Goal: Task Accomplishment & Management: Manage account settings

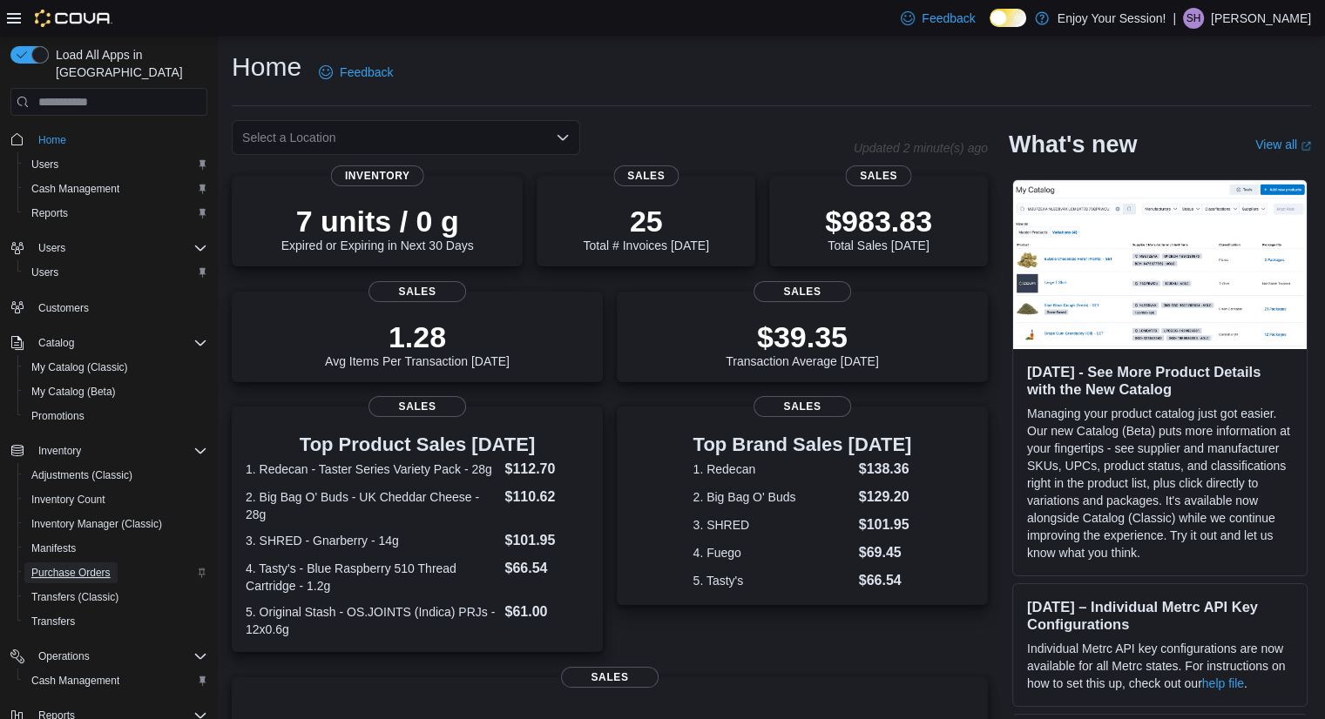
click at [67, 566] on span "Purchase Orders" at bounding box center [70, 573] width 79 height 14
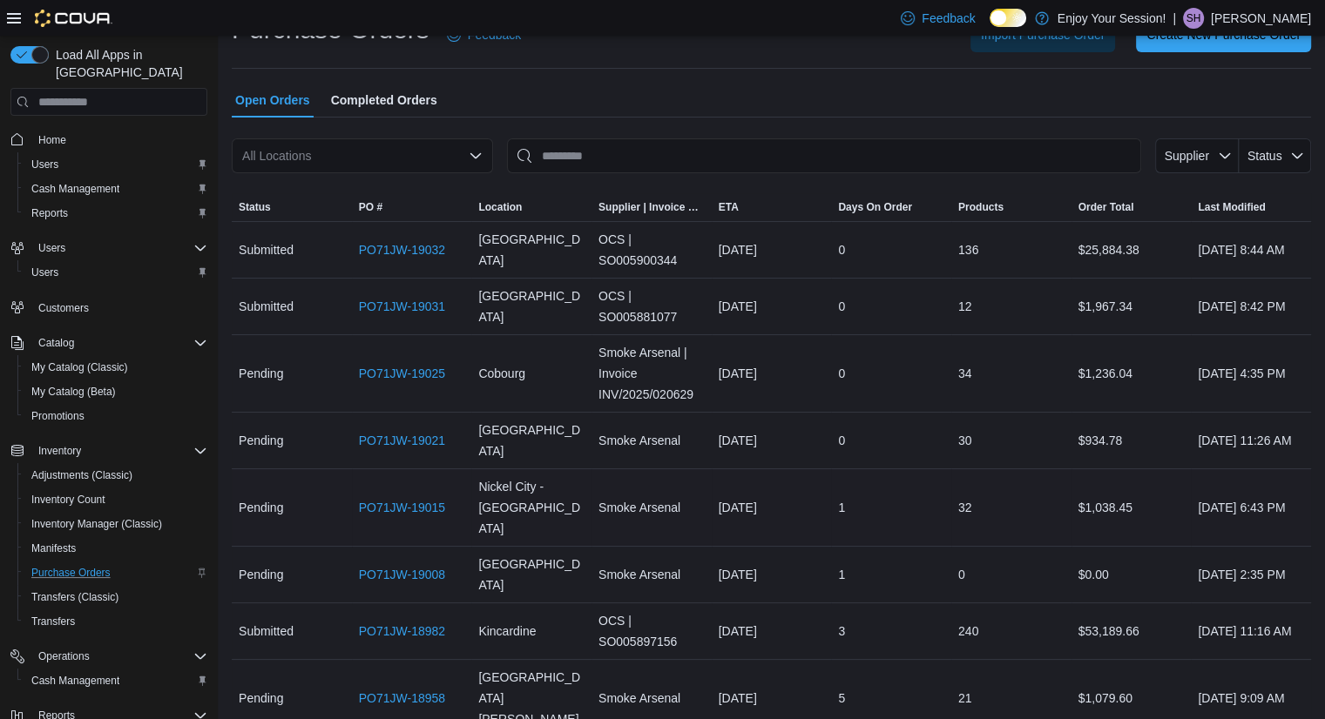
scroll to position [38, 0]
click at [419, 687] on link "PO71JW-18958" at bounding box center [402, 697] width 86 height 21
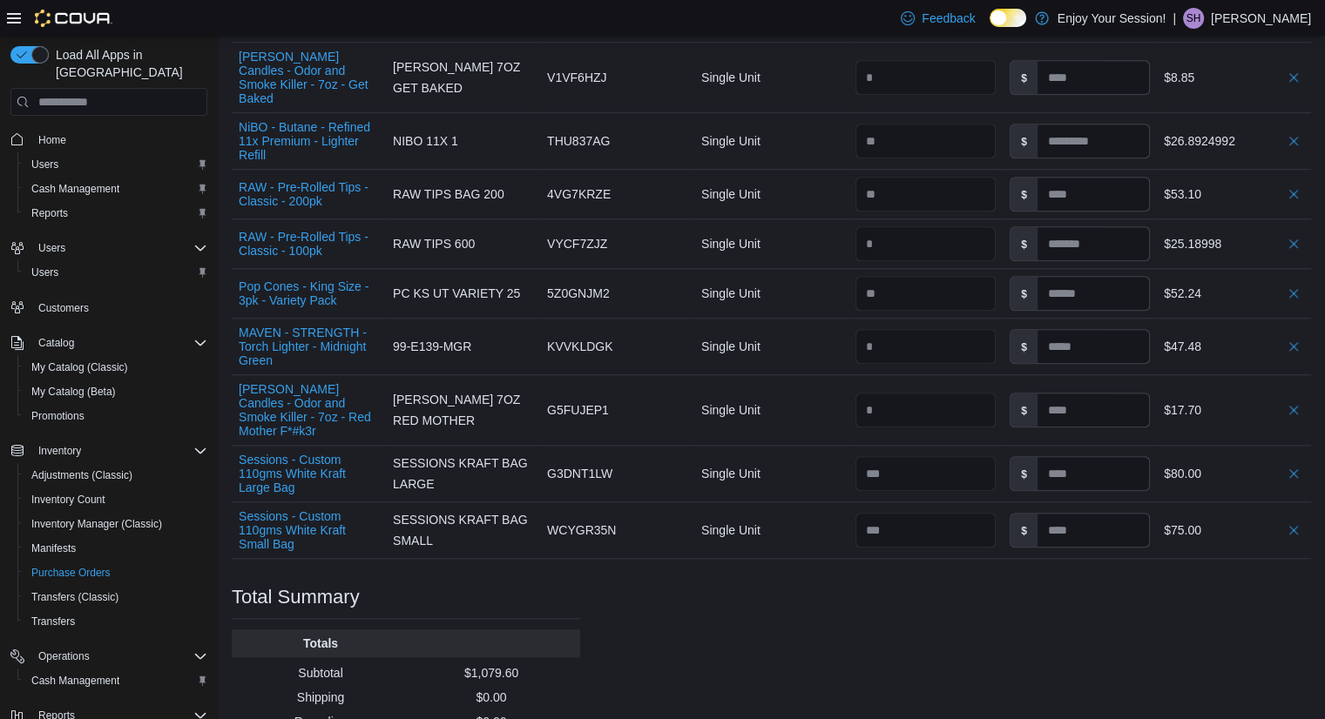
scroll to position [1391, 0]
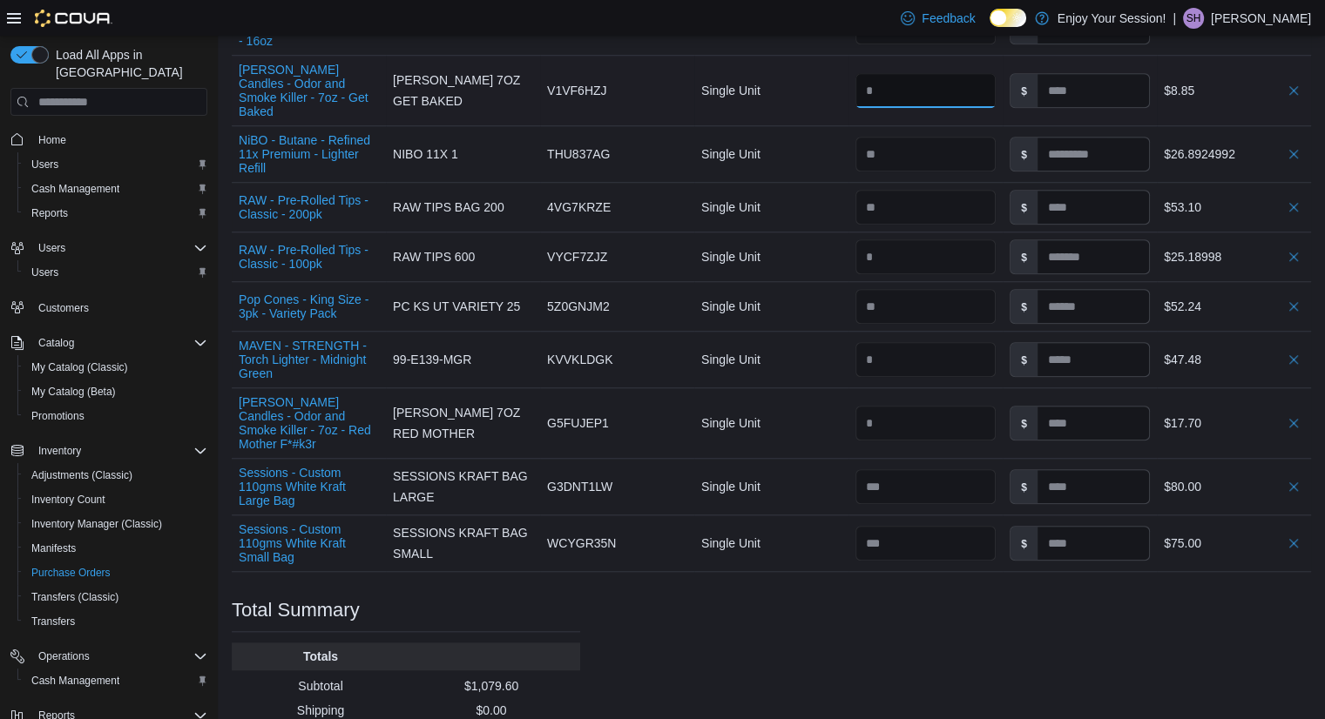
click at [889, 84] on input "number" at bounding box center [925, 90] width 140 height 35
click at [889, 84] on input "*" at bounding box center [925, 90] width 140 height 35
type input "*"
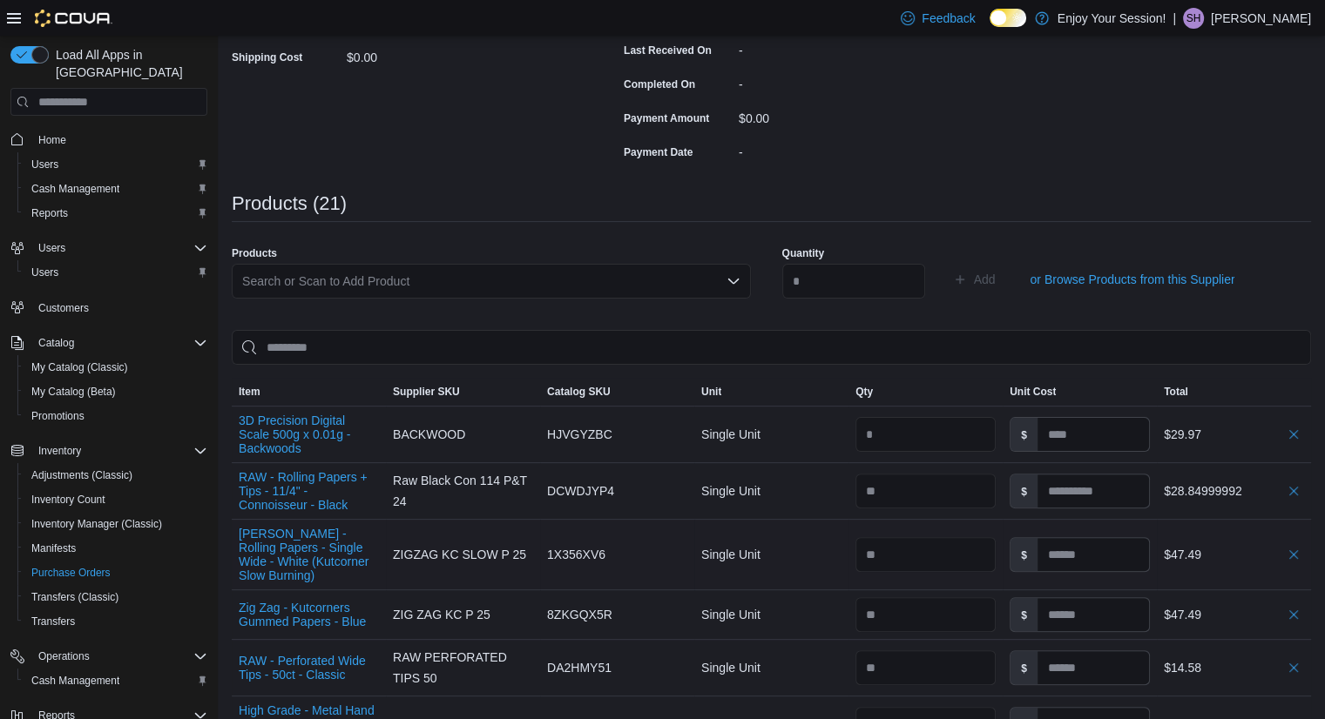
scroll to position [367, 0]
click at [409, 290] on div "Search or Scan to Add Product" at bounding box center [491, 282] width 519 height 35
type input "*"
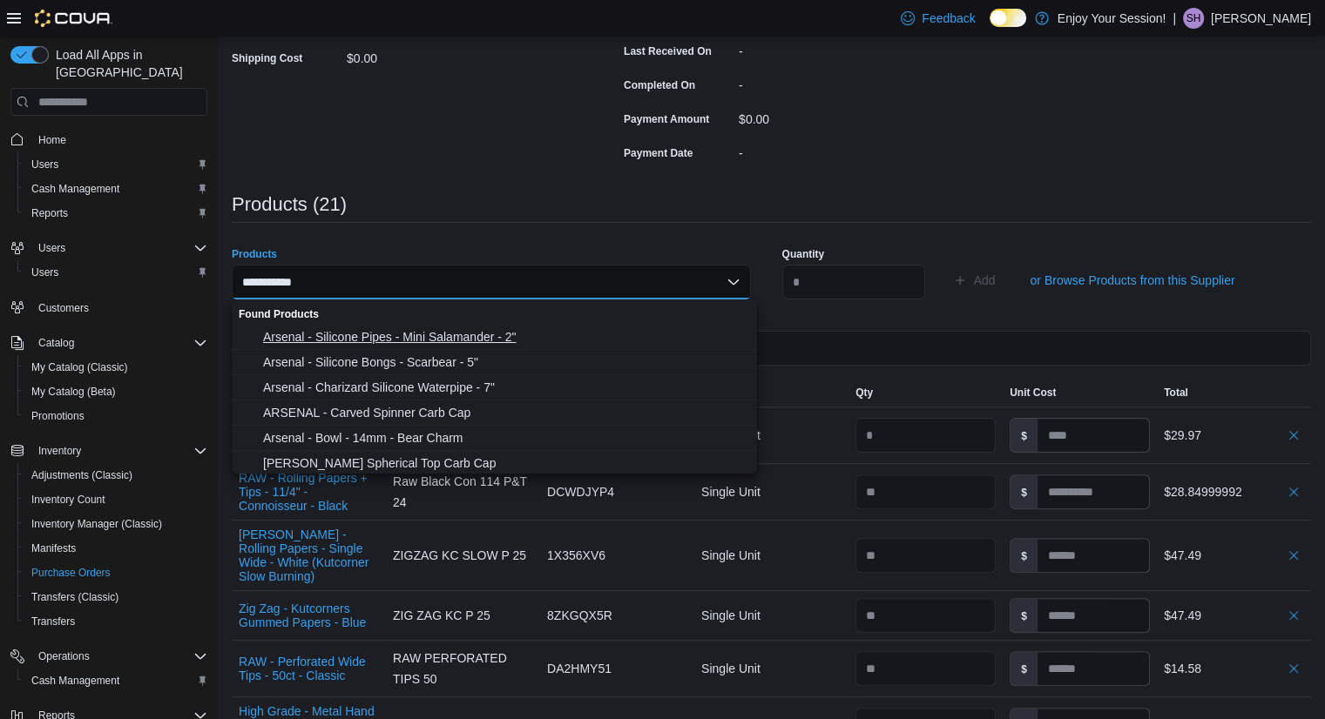
type input "**********"
click at [431, 330] on span "Arsenal - Silicone Pipes - Mini Salamander - 2"" at bounding box center [504, 336] width 483 height 17
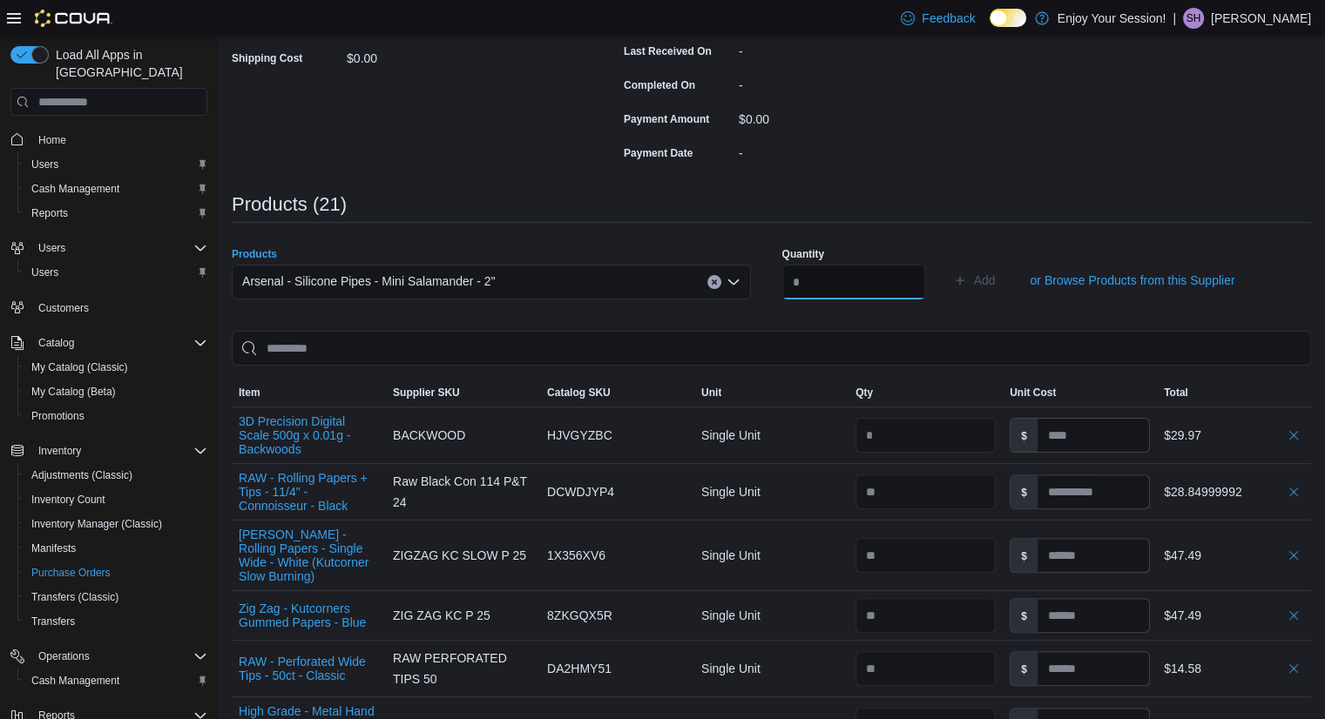
click at [868, 283] on input "number" at bounding box center [853, 282] width 143 height 35
type input "*"
click at [735, 301] on div "Arsenal - Silicone Pipes - Mini Salamander - 2"" at bounding box center [491, 289] width 519 height 49
click at [964, 279] on icon "submit" at bounding box center [960, 280] width 9 height 9
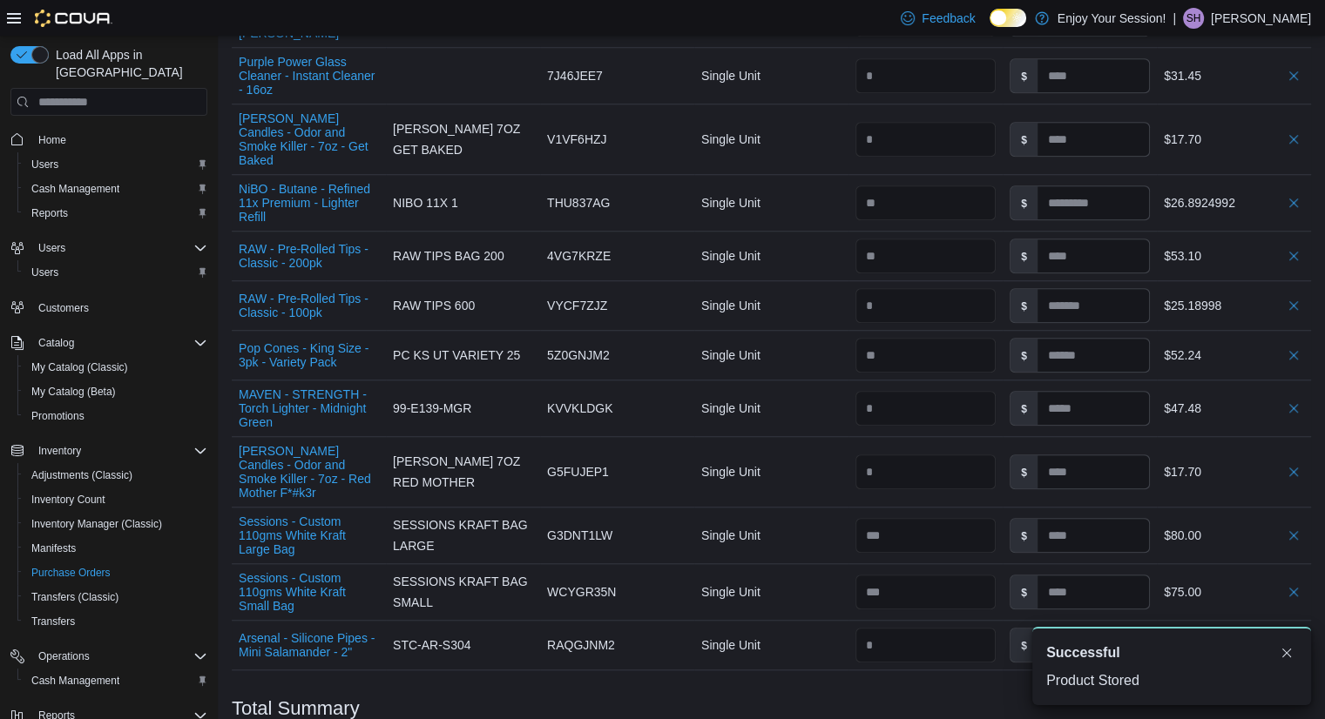
scroll to position [1524, 0]
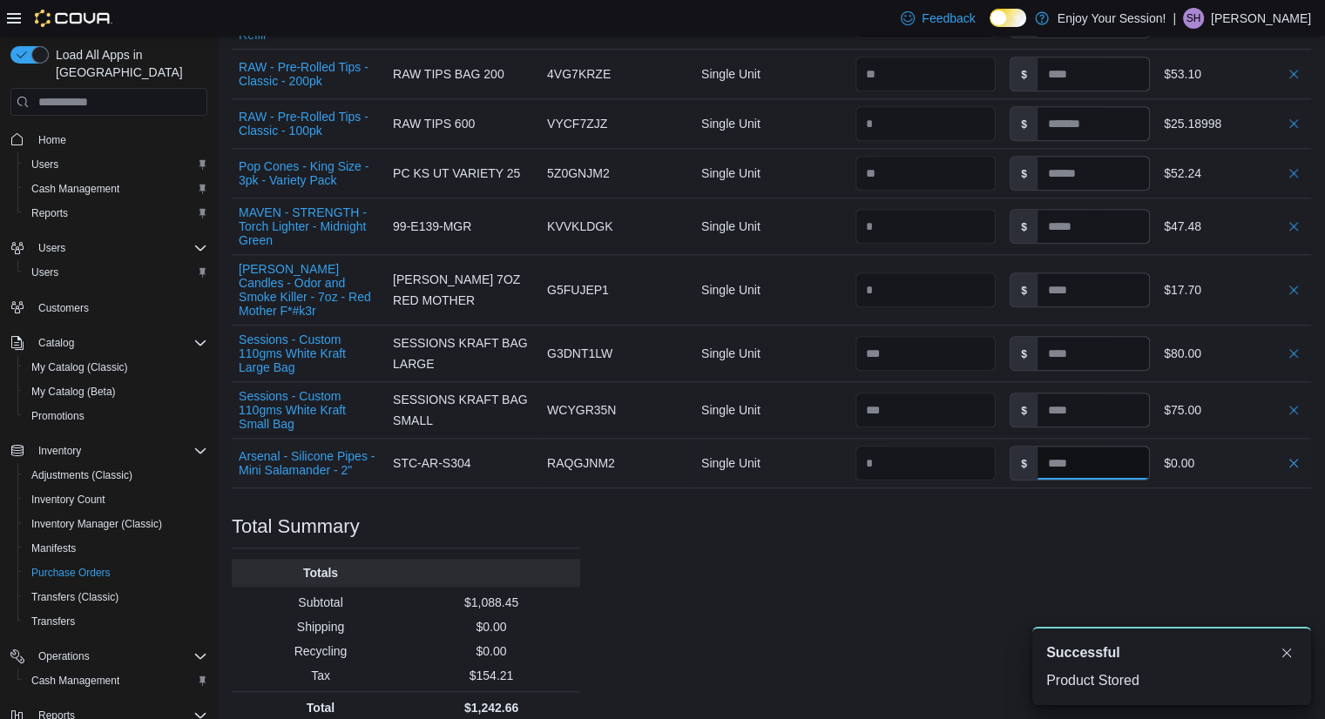
click at [1069, 449] on input at bounding box center [1092, 463] width 111 height 33
type input "*"
type input "****"
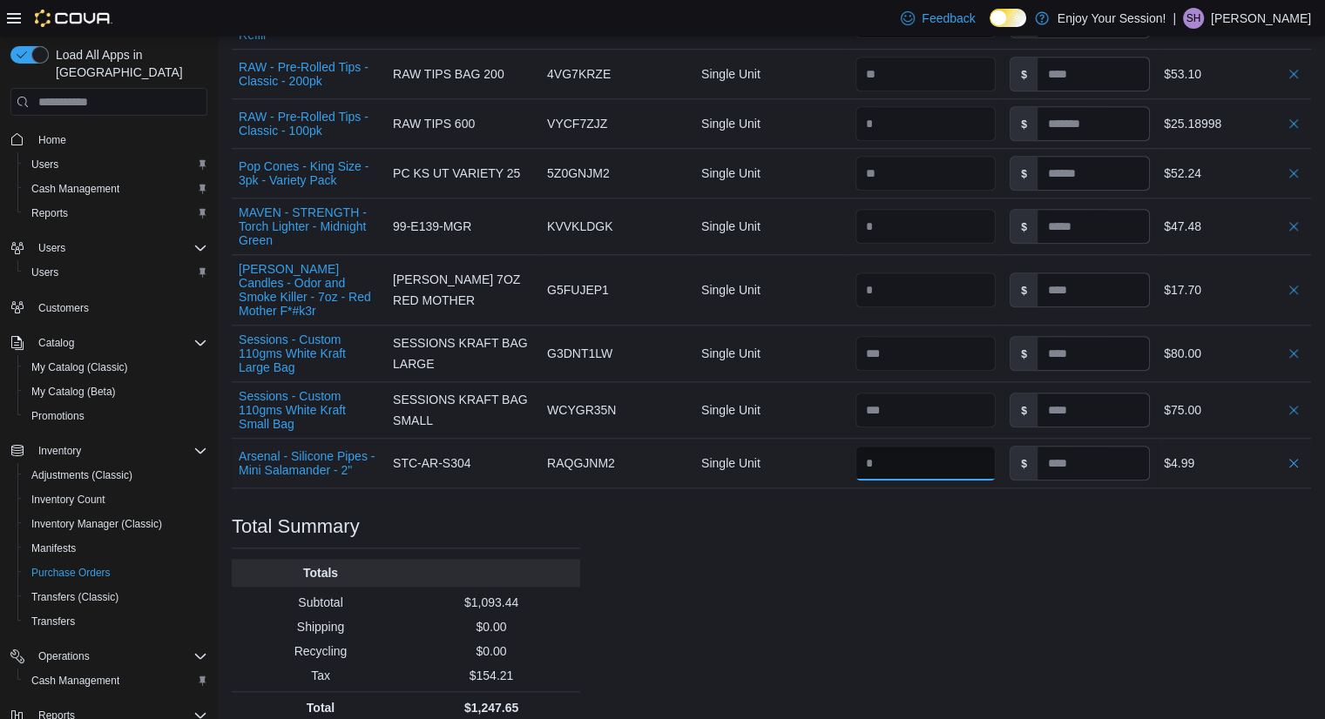
click at [920, 447] on input "number" at bounding box center [925, 463] width 140 height 35
type input "*"
type input "****"
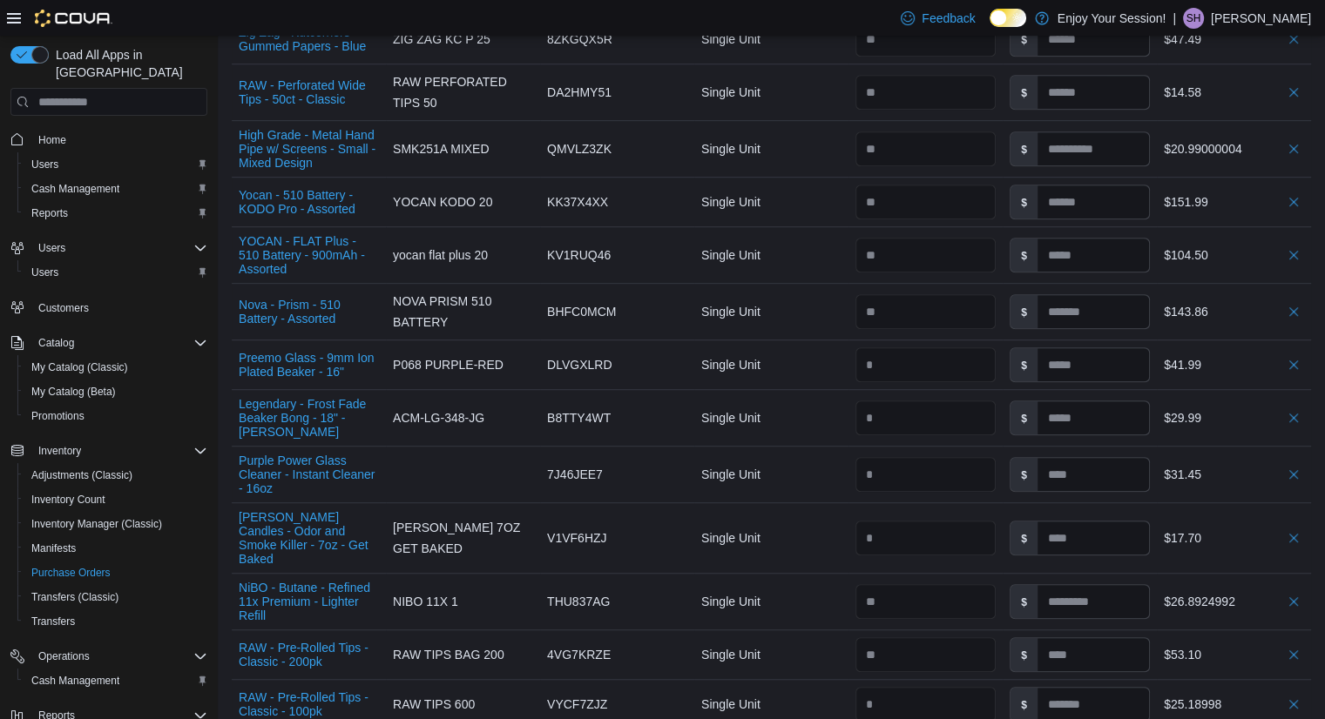
scroll to position [501, 0]
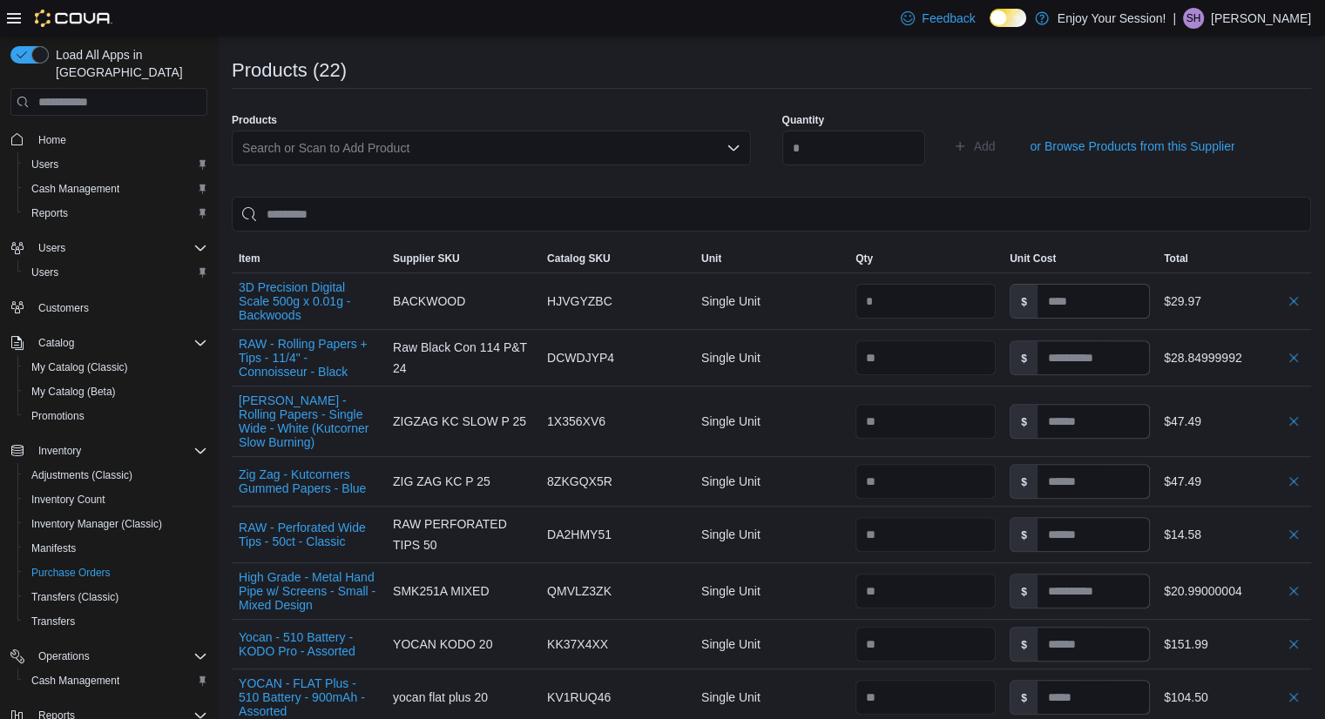
click at [348, 143] on div "Search or Scan to Add Product" at bounding box center [491, 148] width 519 height 35
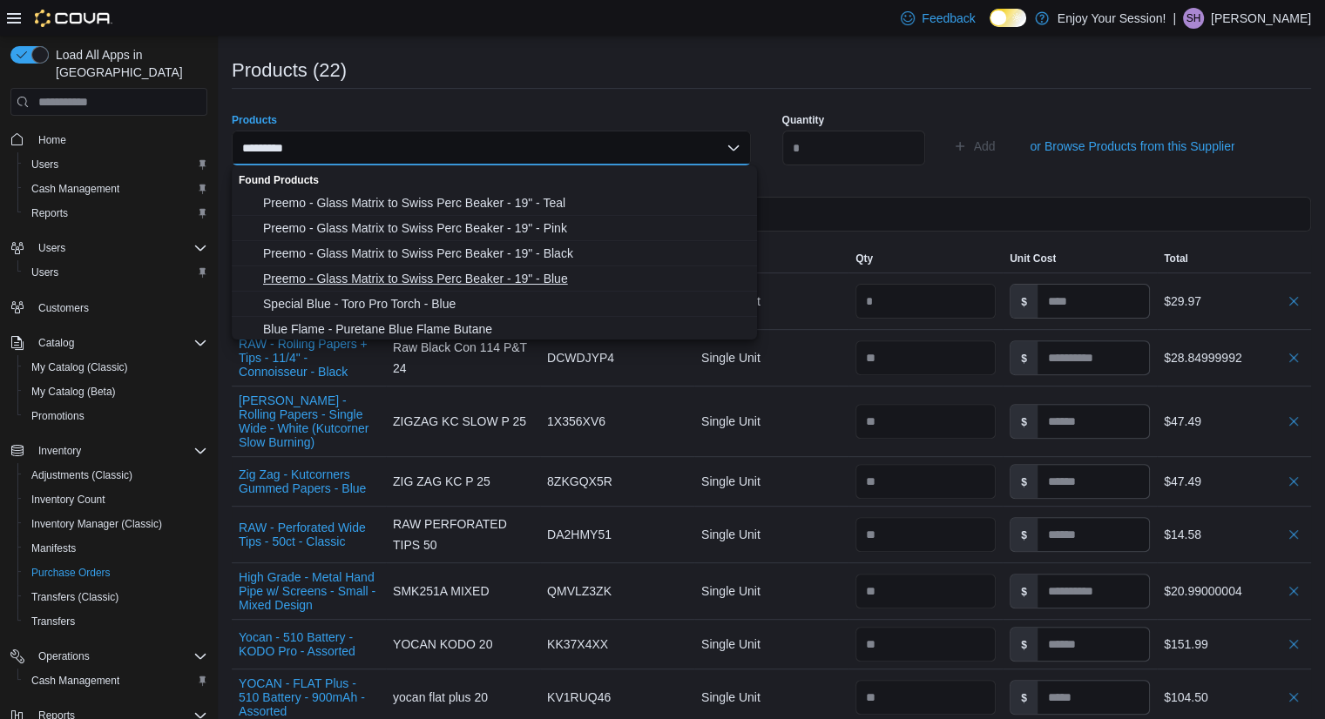
type input "*********"
click at [425, 278] on span "Preemo - Glass Matrix to Swiss Perc Beaker - 19" - Blue" at bounding box center [504, 278] width 483 height 17
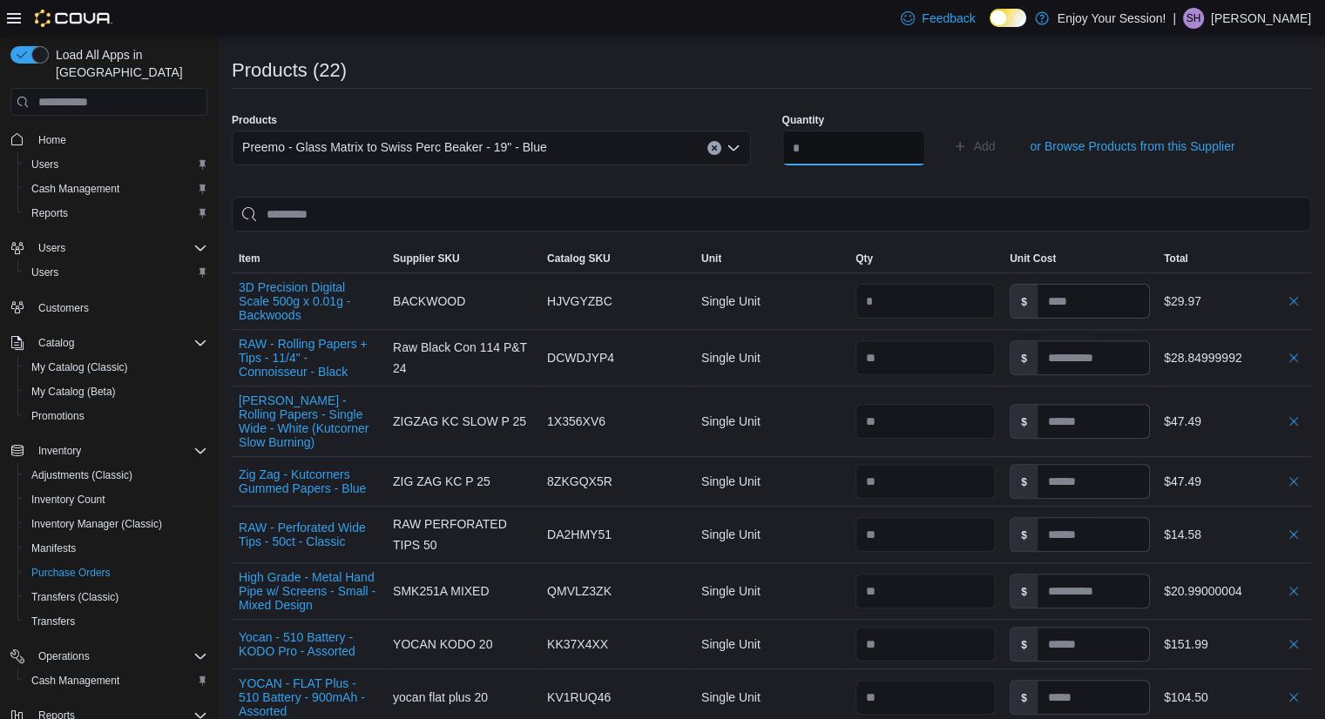
click at [853, 156] on input "number" at bounding box center [853, 148] width 143 height 35
type input "*"
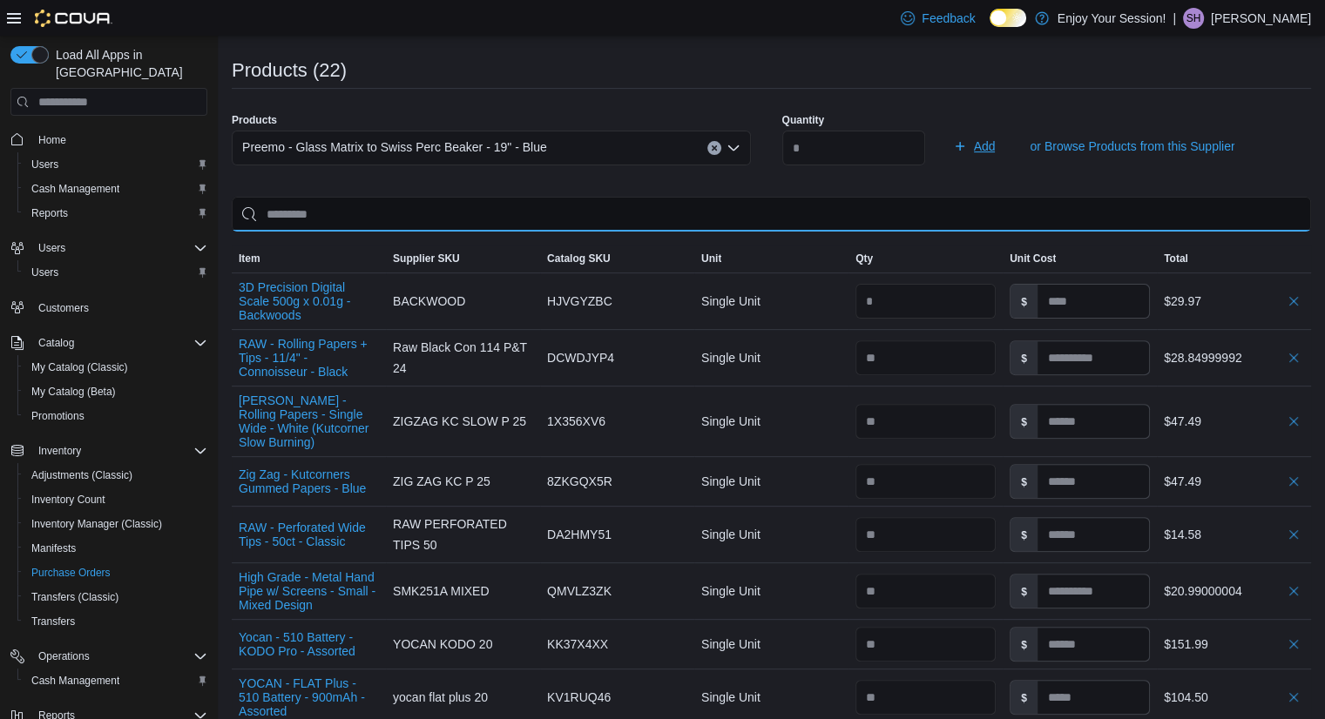
click at [780, 197] on input "search" at bounding box center [771, 214] width 1079 height 35
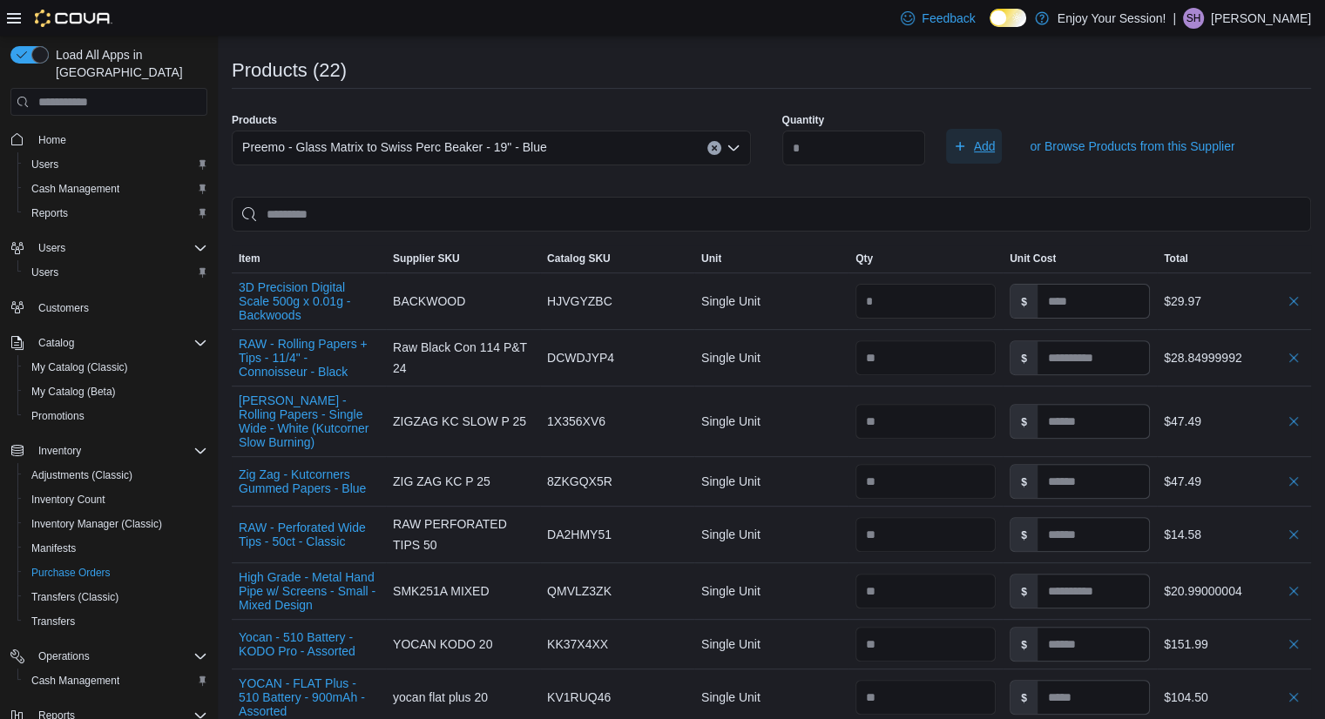
click at [996, 142] on span "Add" at bounding box center [985, 146] width 22 height 17
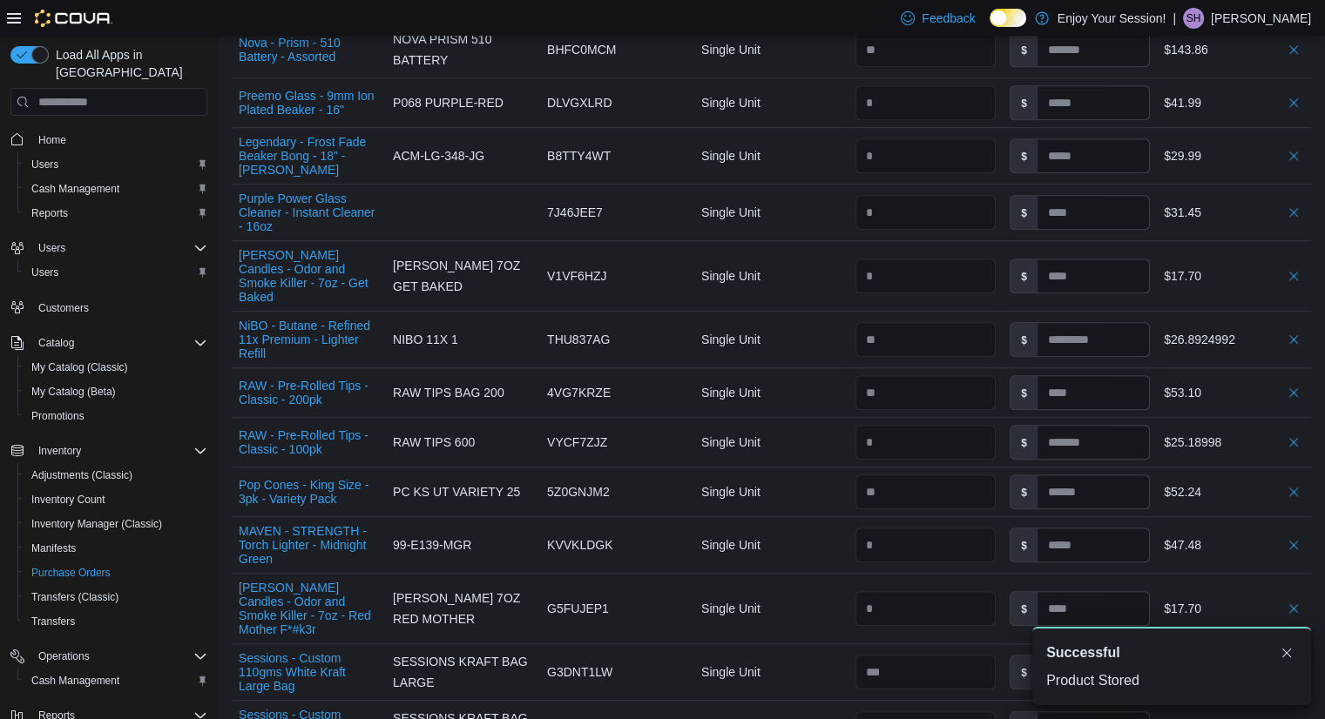
scroll to position [1583, 0]
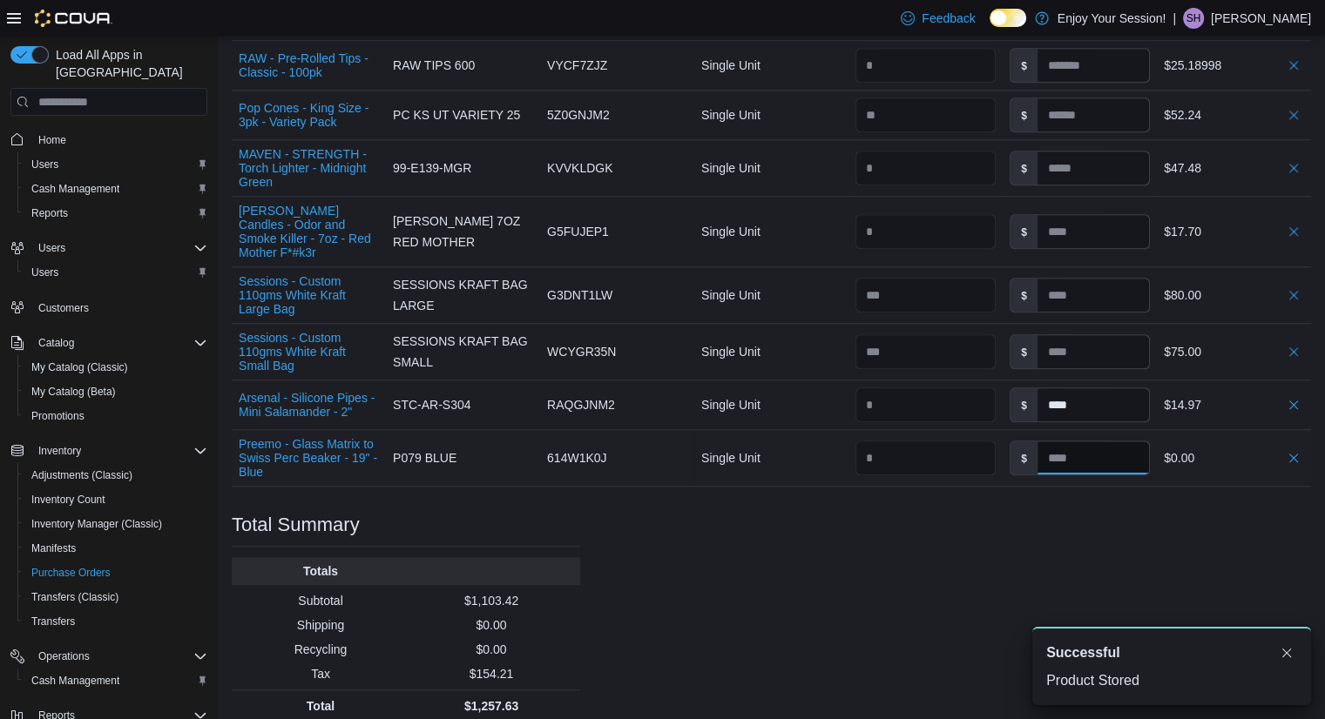
click at [1069, 453] on input at bounding box center [1092, 458] width 111 height 33
type input "*****"
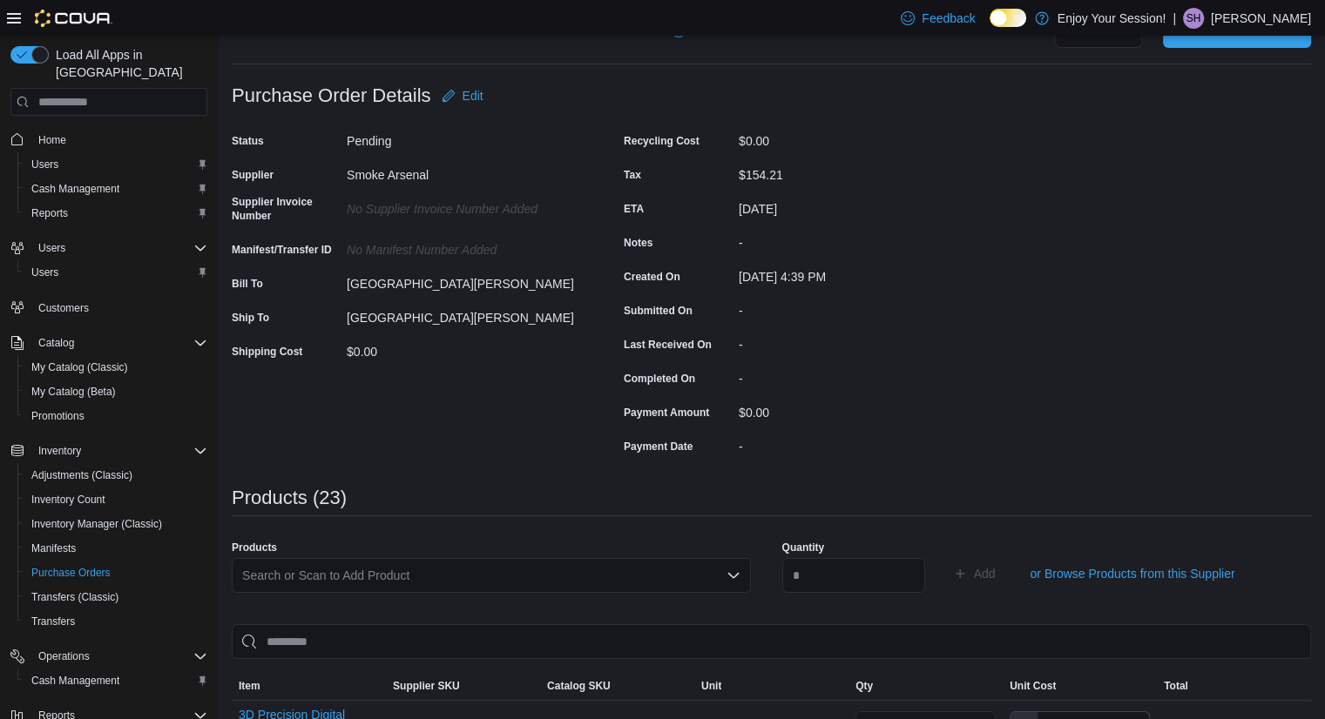
scroll to position [0, 0]
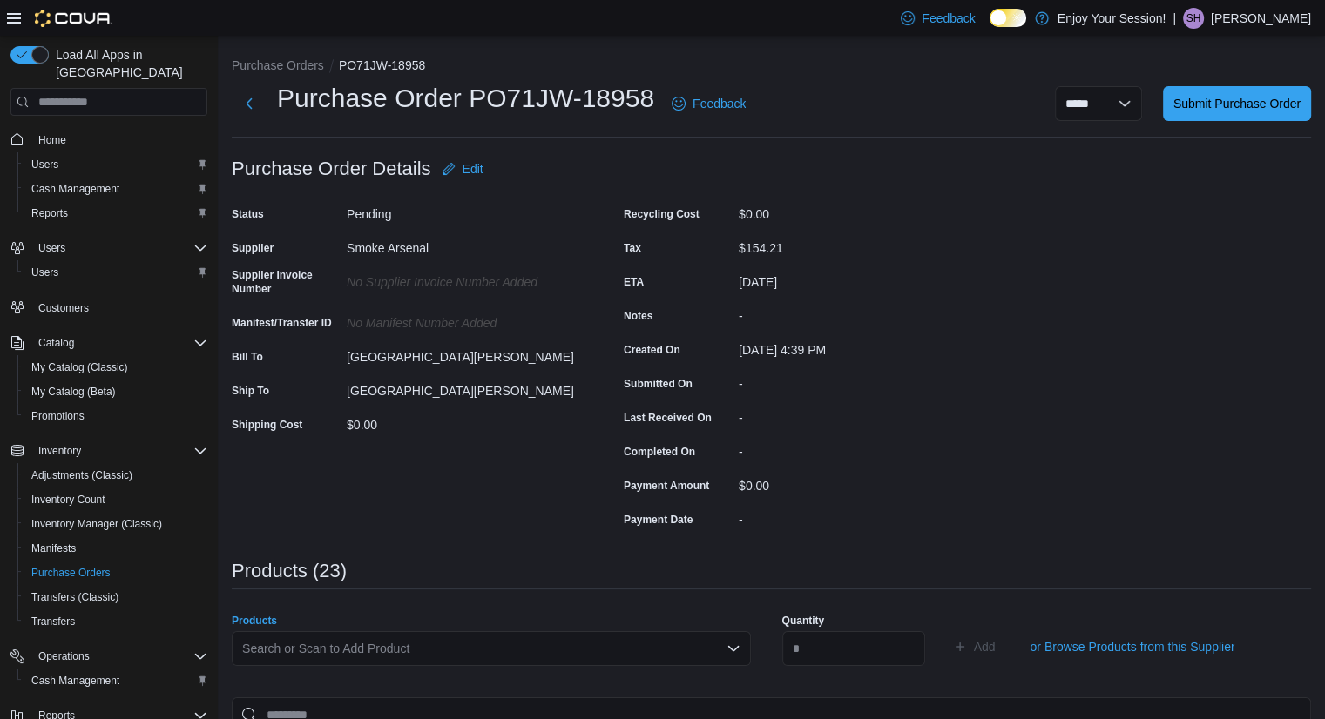
click at [354, 646] on div "Search or Scan to Add Product" at bounding box center [491, 649] width 519 height 35
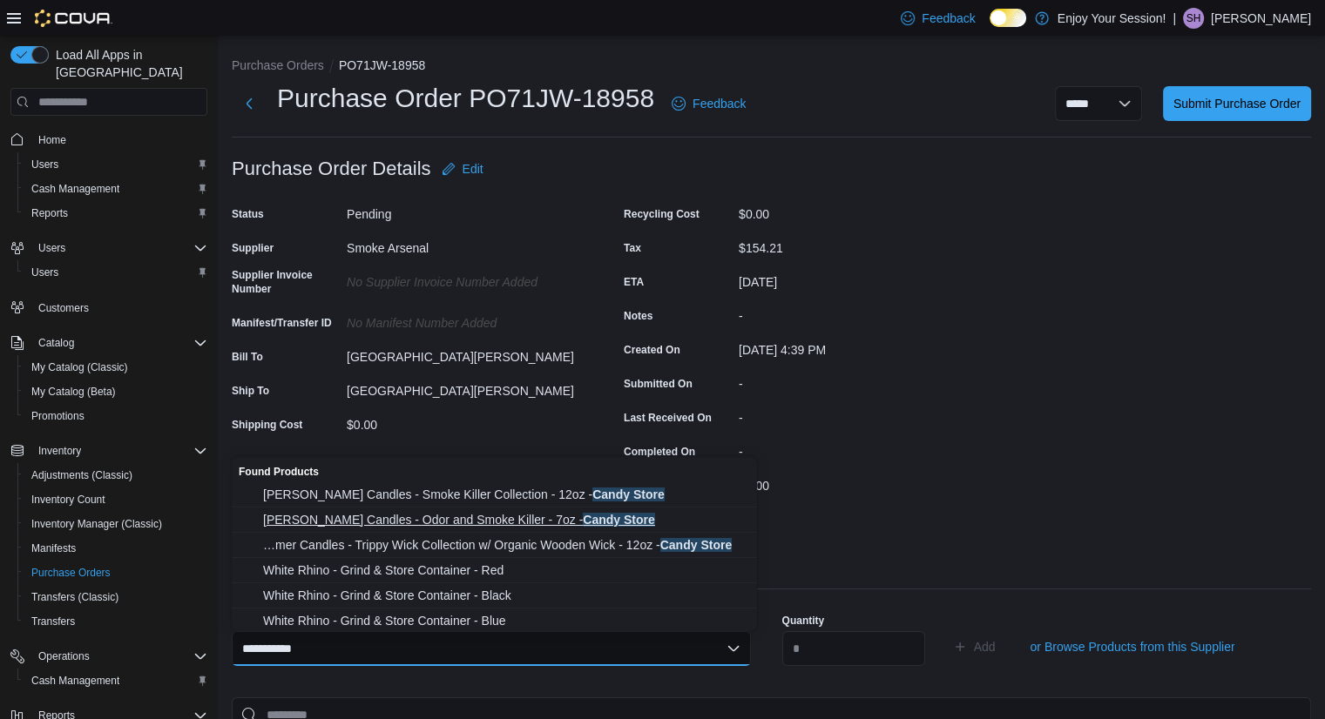
type input "**********"
click at [637, 520] on span "[PERSON_NAME] Candles - Odor and Smoke Killer - 7oz - Candy Store" at bounding box center [504, 519] width 483 height 17
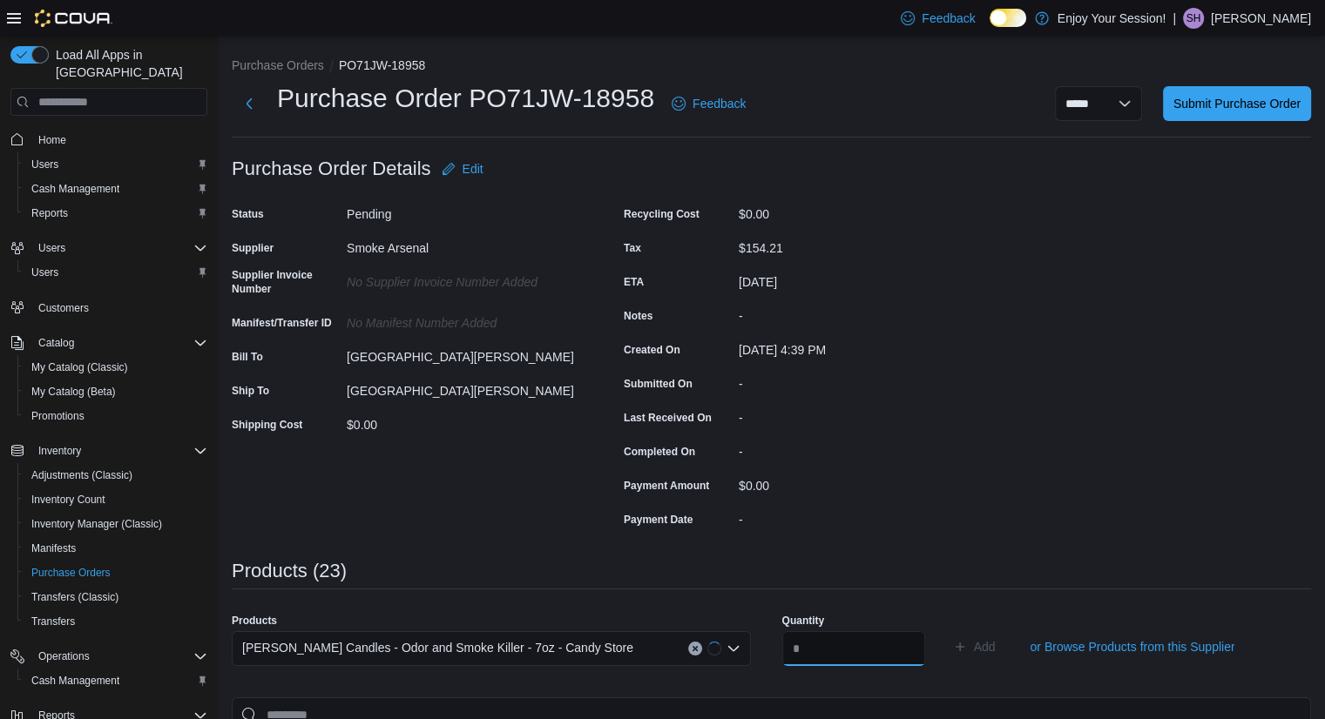
click at [878, 658] on input "number" at bounding box center [853, 649] width 143 height 35
type input "*"
click at [996, 643] on span "Add" at bounding box center [985, 646] width 22 height 17
type input "*****"
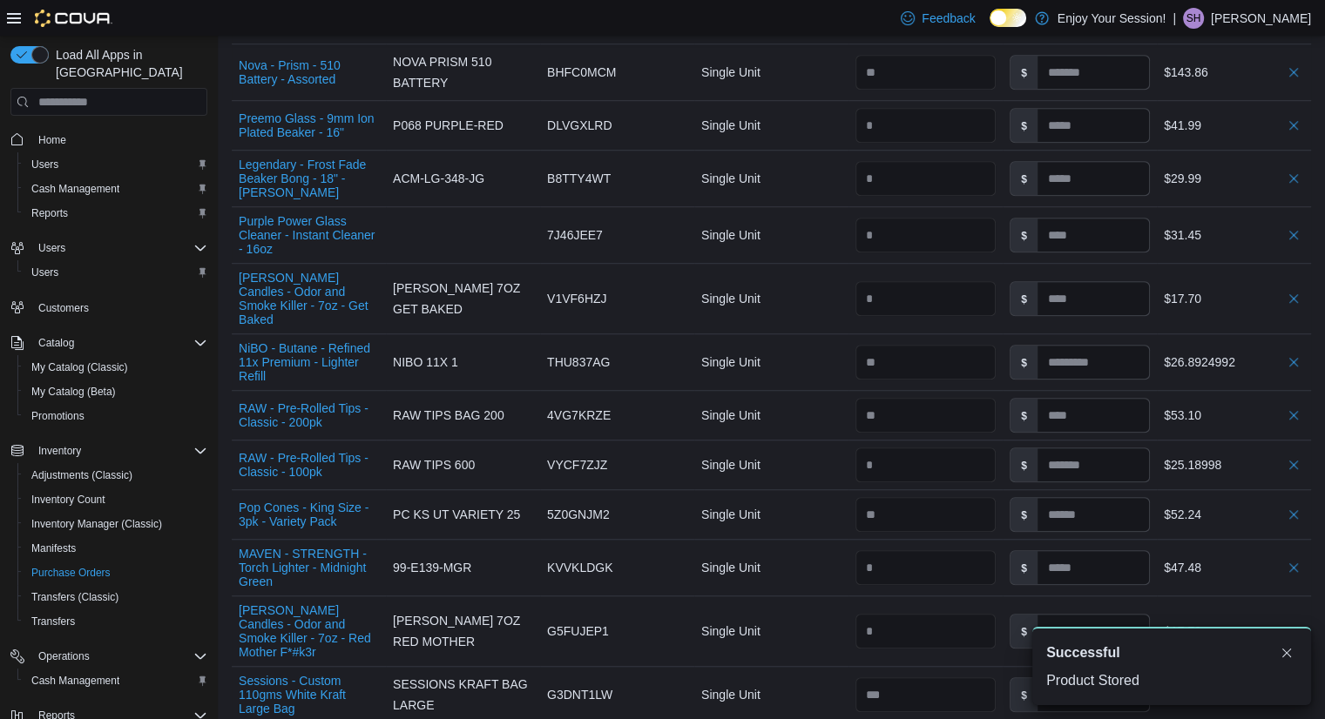
scroll to position [1641, 0]
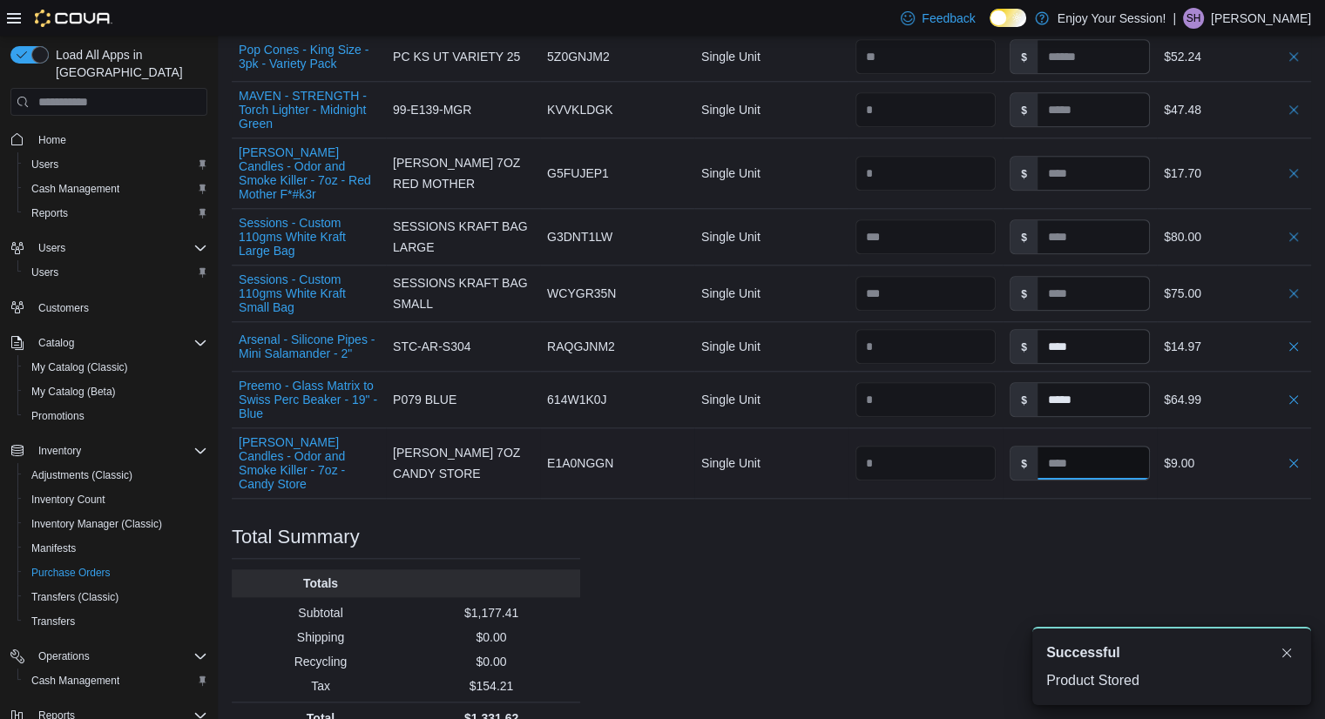
click at [1077, 447] on input at bounding box center [1092, 463] width 111 height 33
click at [1069, 447] on input at bounding box center [1092, 463] width 111 height 33
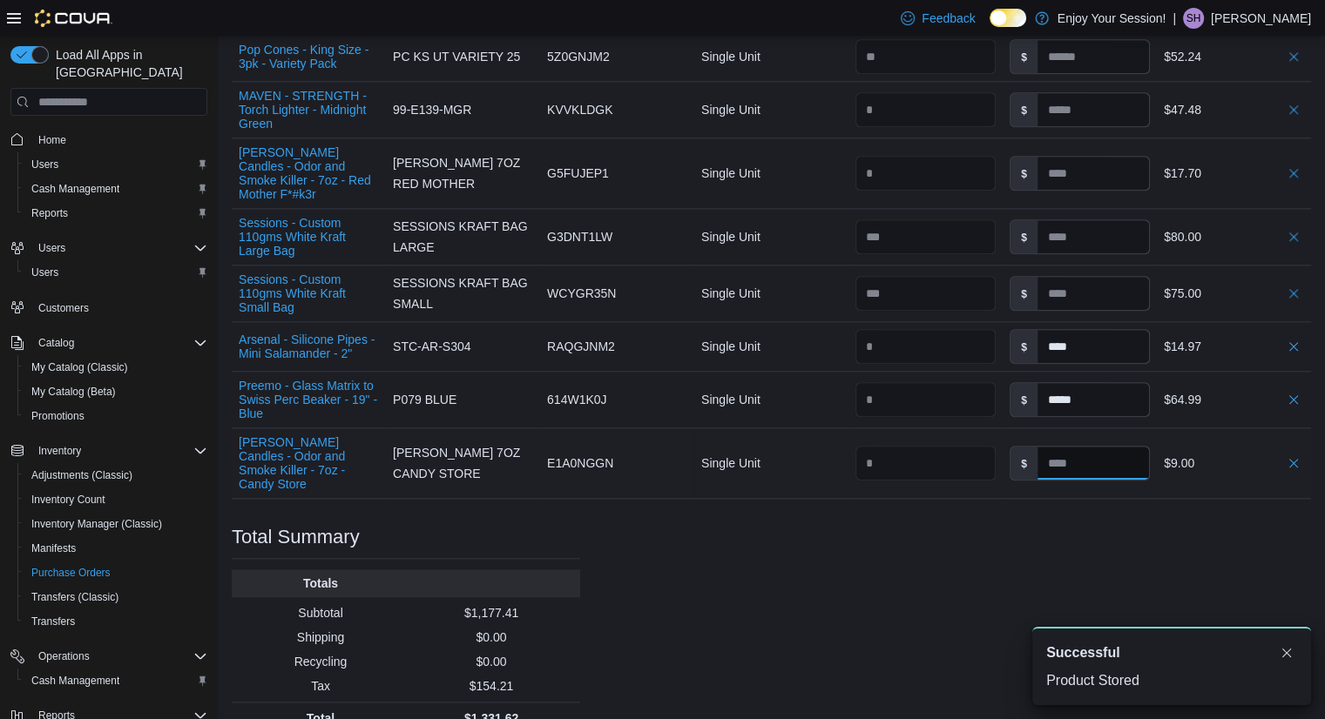
click at [1069, 447] on input at bounding box center [1092, 463] width 111 height 33
type input "****"
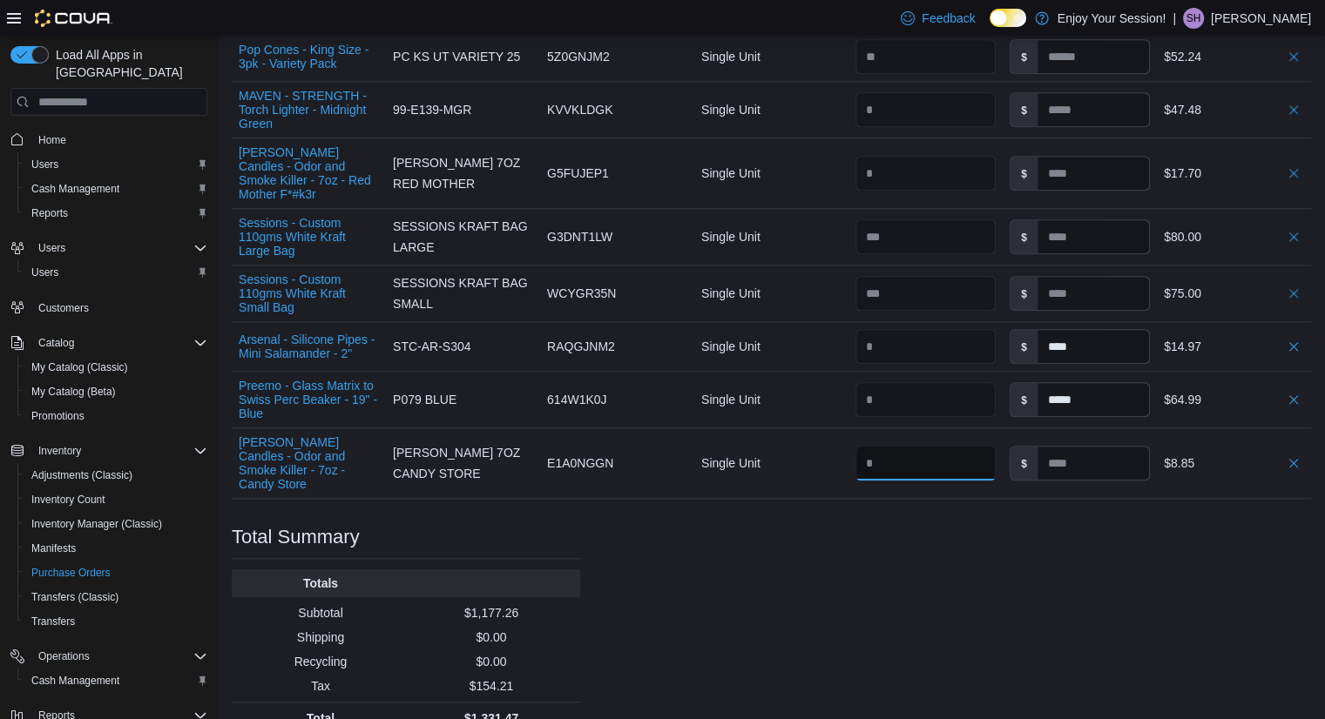
click at [913, 446] on input "number" at bounding box center [925, 463] width 140 height 35
type input "*"
type input "****"
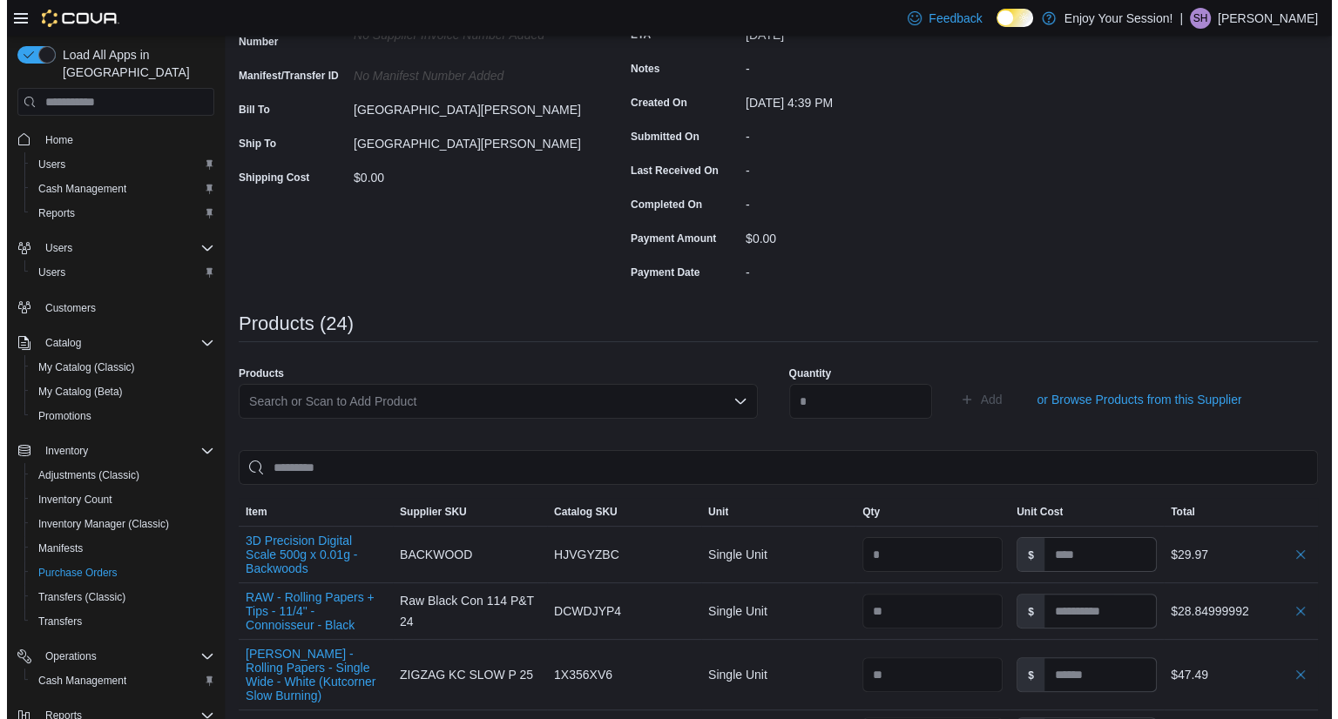
scroll to position [0, 0]
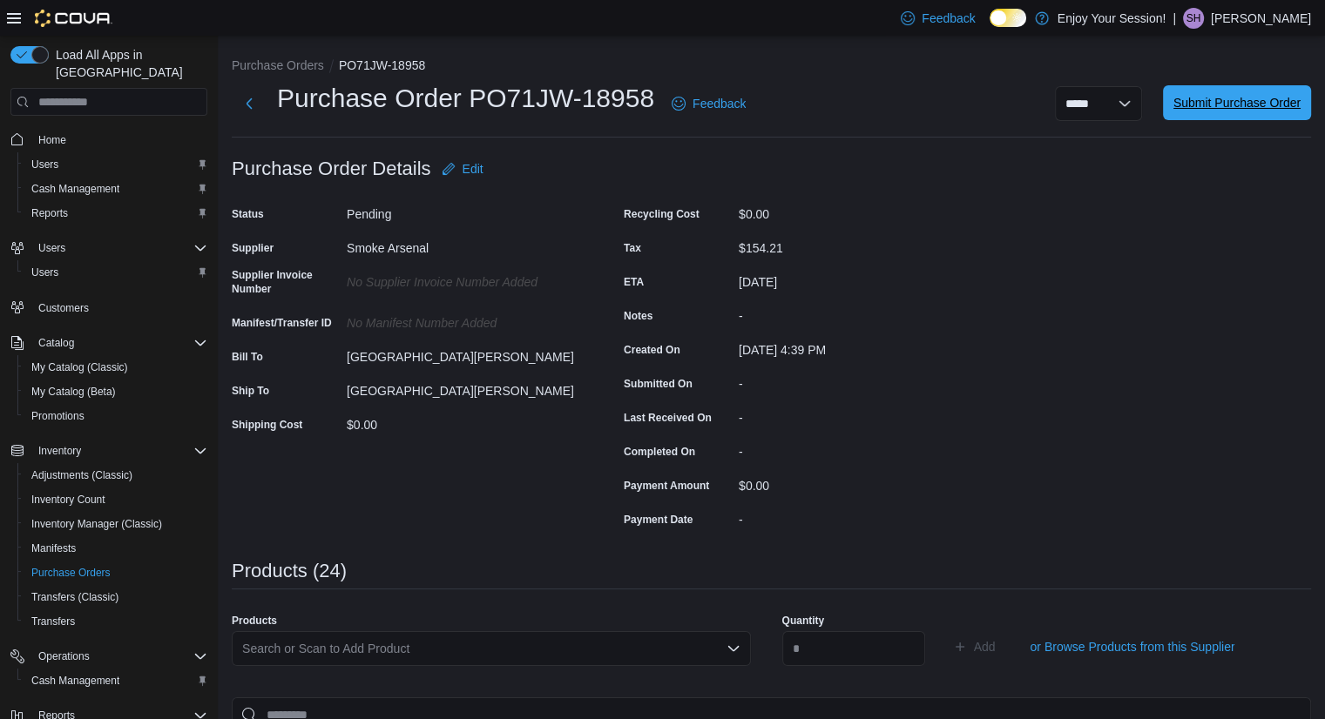
click at [1265, 114] on span "Submit Purchase Order" at bounding box center [1236, 102] width 127 height 35
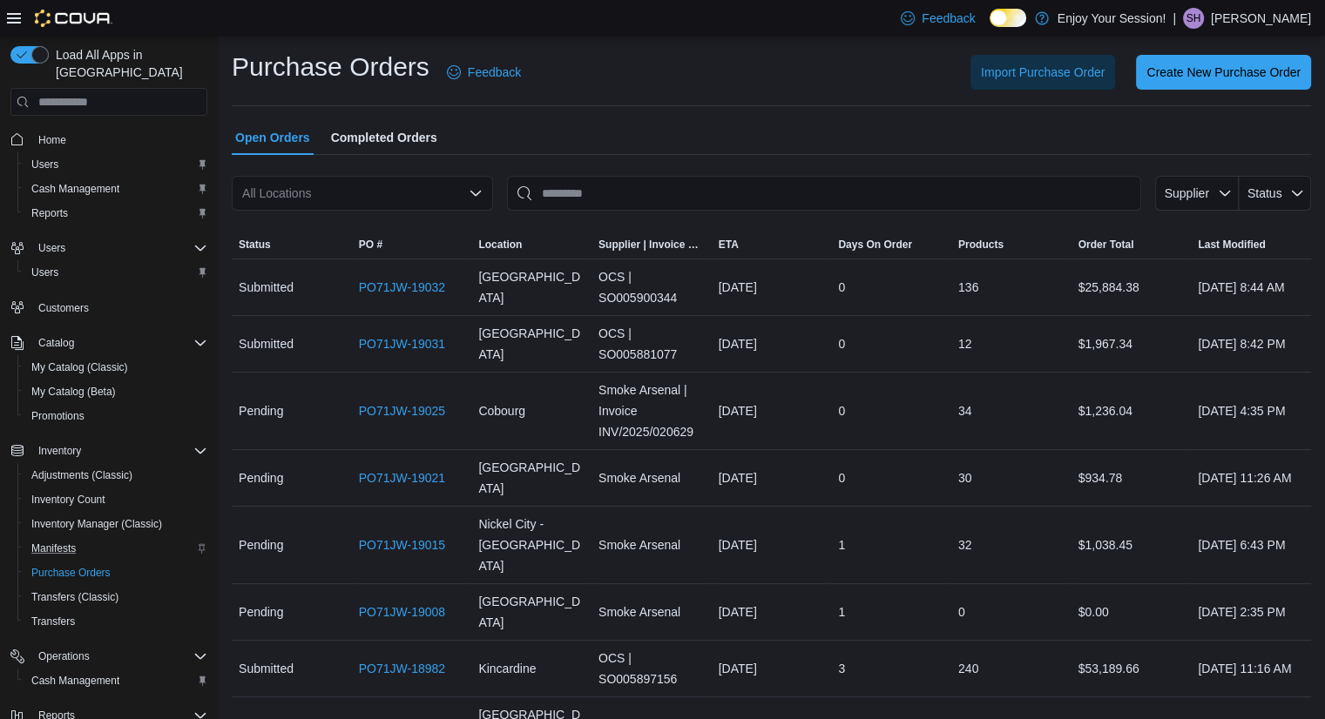
scroll to position [146, 0]
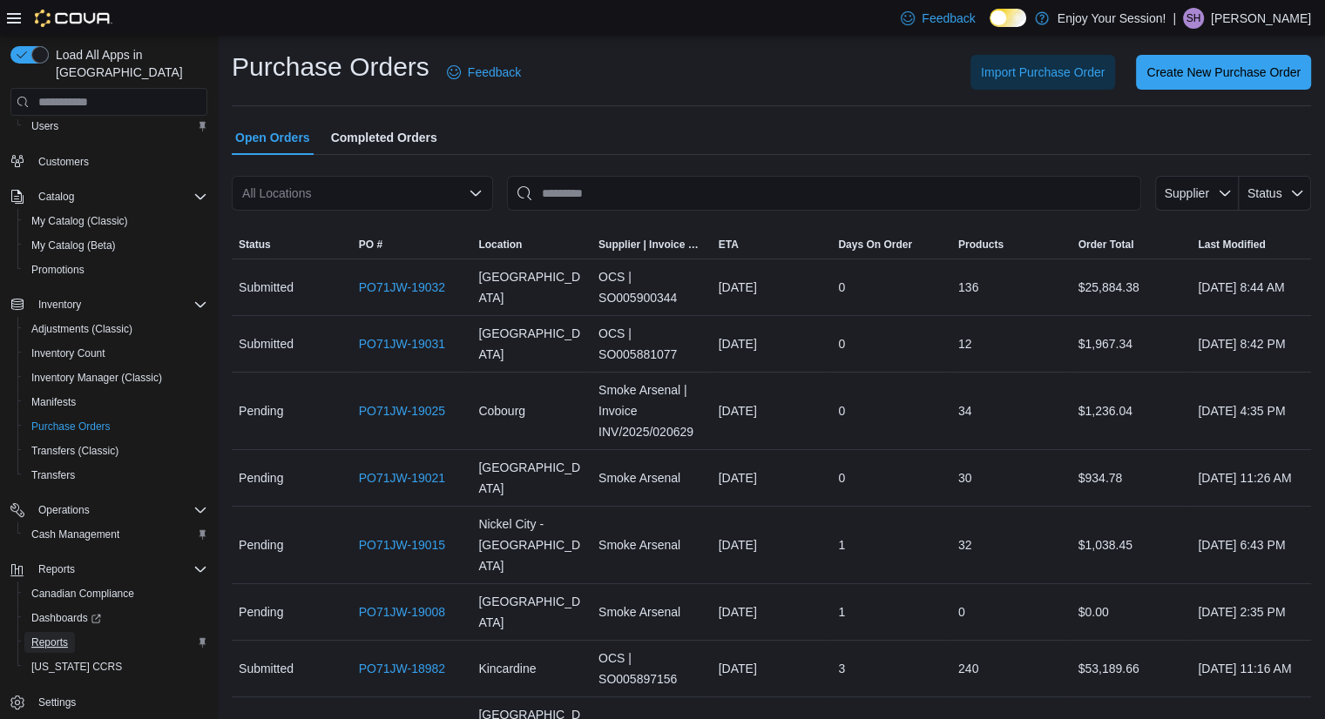
click at [53, 636] on span "Reports" at bounding box center [49, 643] width 37 height 14
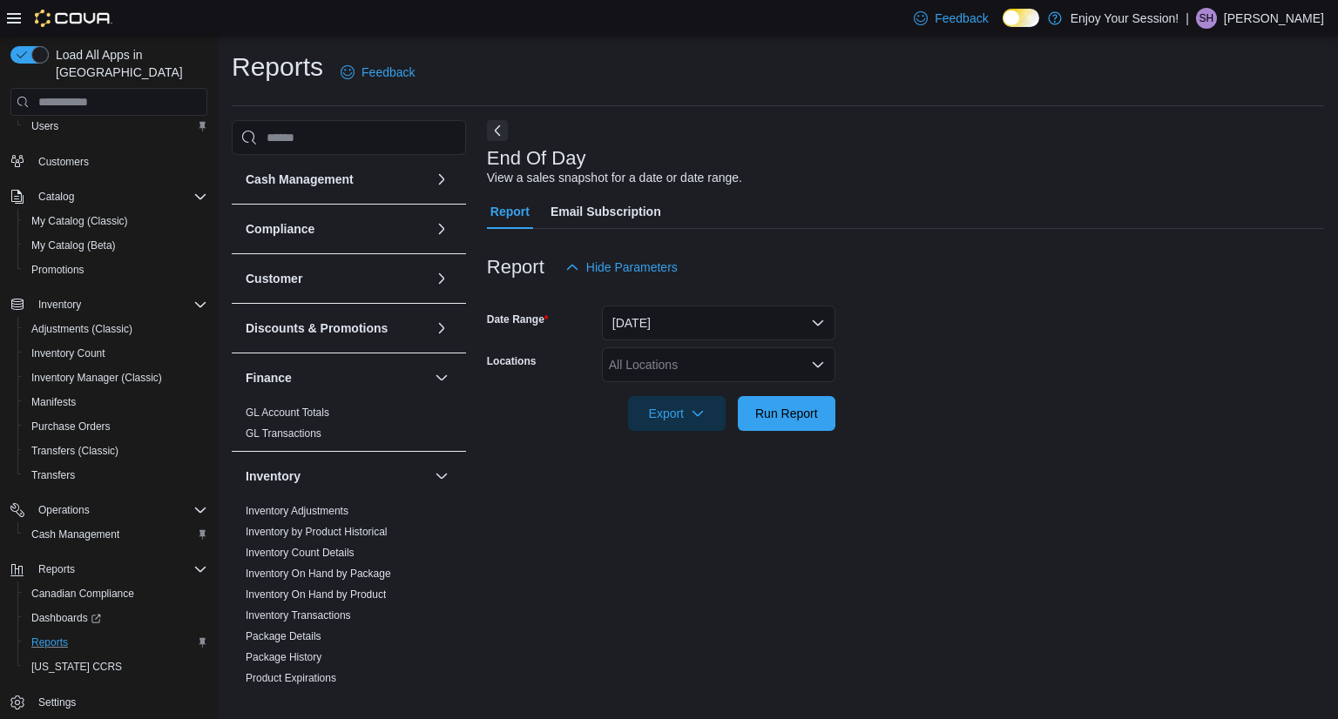
click at [762, 370] on div "All Locations" at bounding box center [718, 365] width 233 height 35
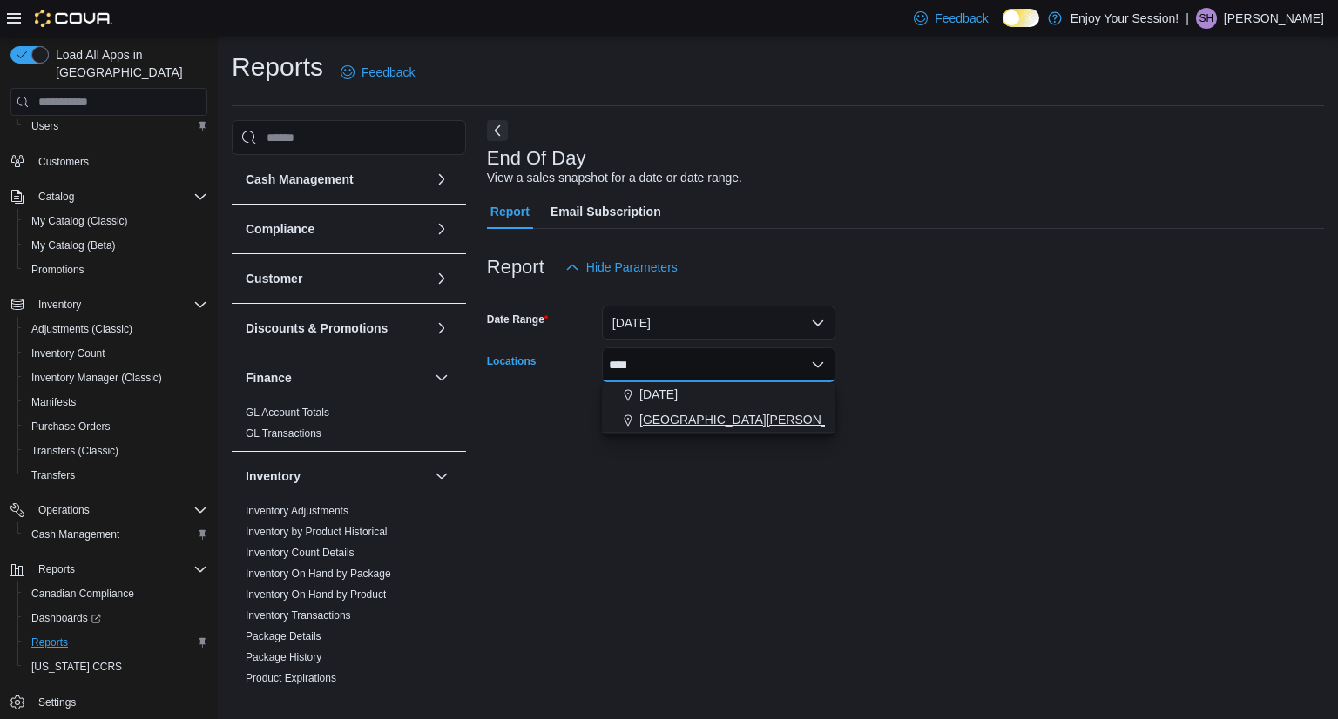
type input "****"
click at [733, 420] on span "[GEOGRAPHIC_DATA][PERSON_NAME]" at bounding box center [752, 419] width 227 height 17
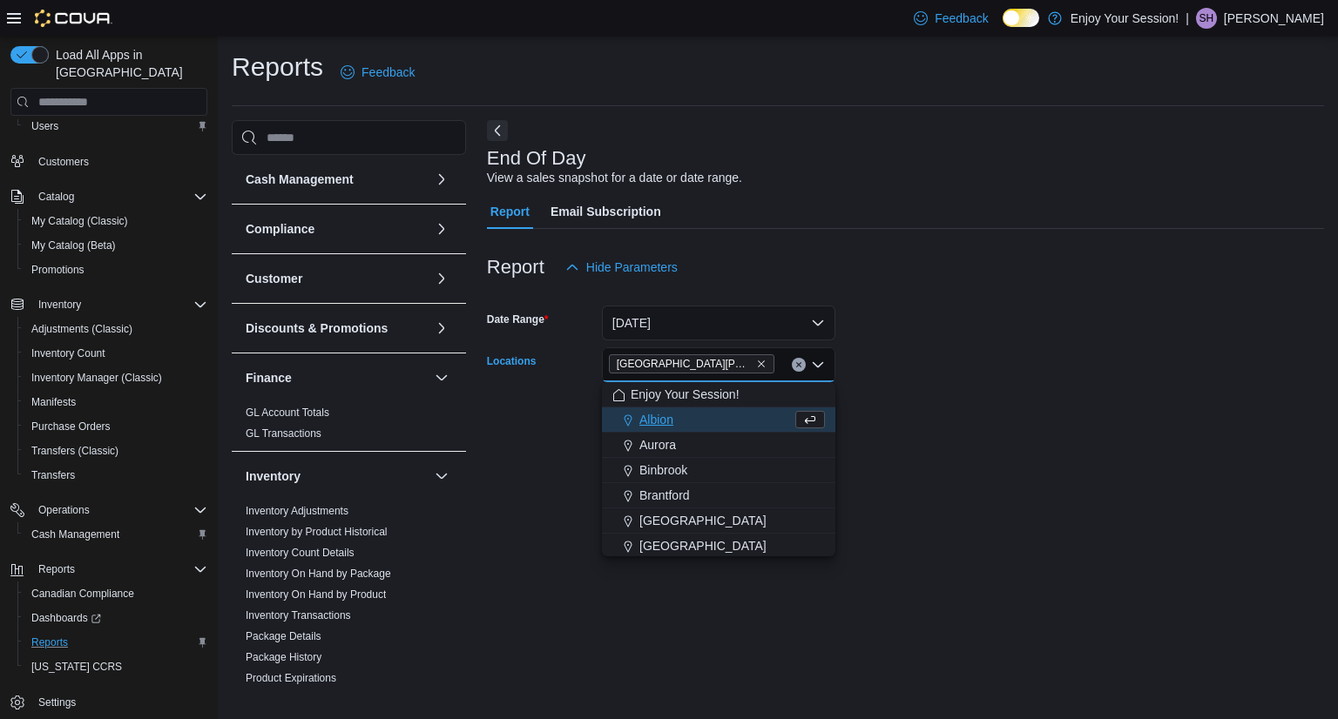
click at [990, 365] on form "Date Range [DATE] Locations [GEOGRAPHIC_DATA][PERSON_NAME] Combo box. Selected.…" at bounding box center [905, 358] width 837 height 146
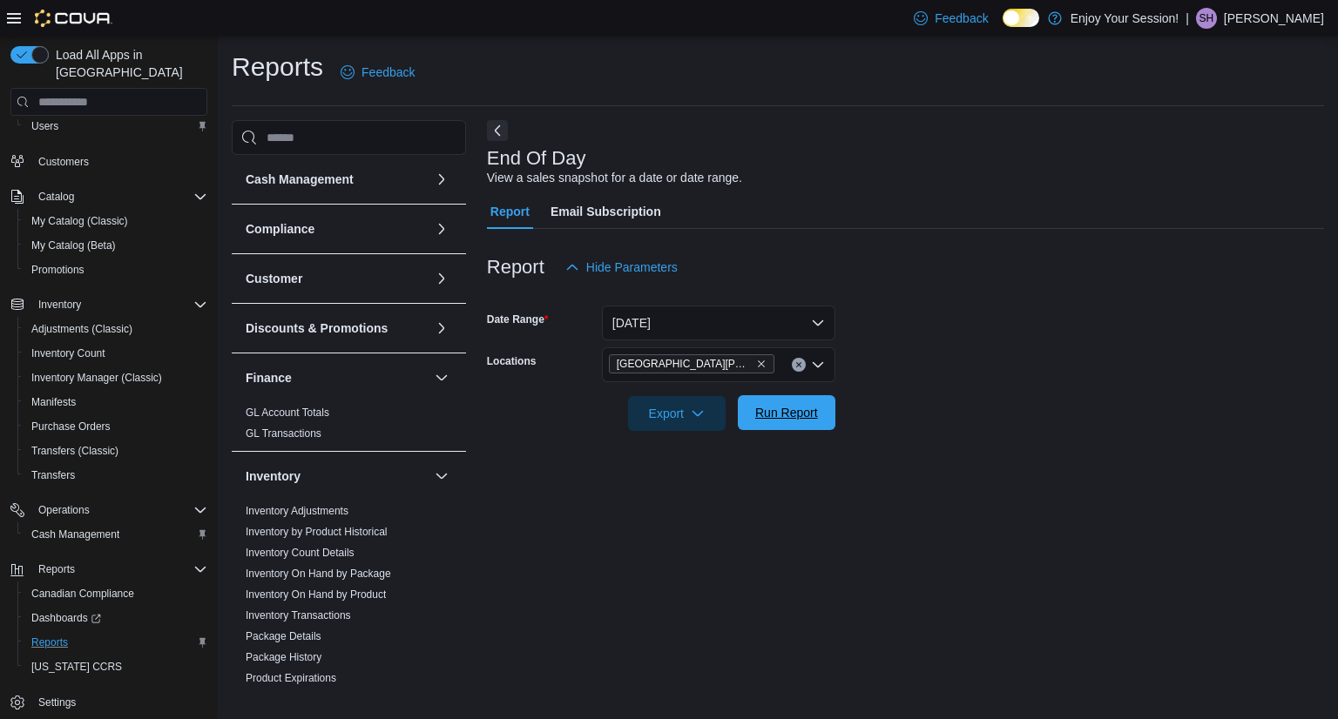
click at [791, 415] on span "Run Report" at bounding box center [786, 412] width 63 height 17
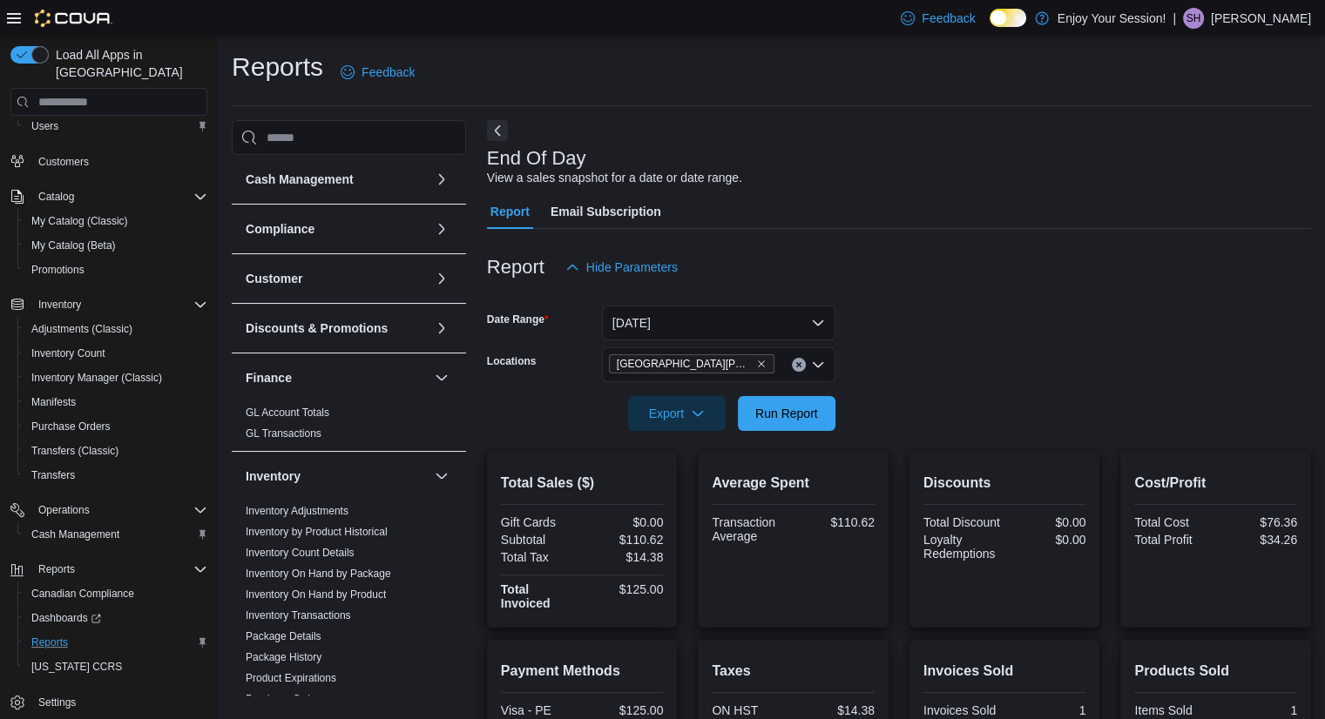
scroll to position [246, 0]
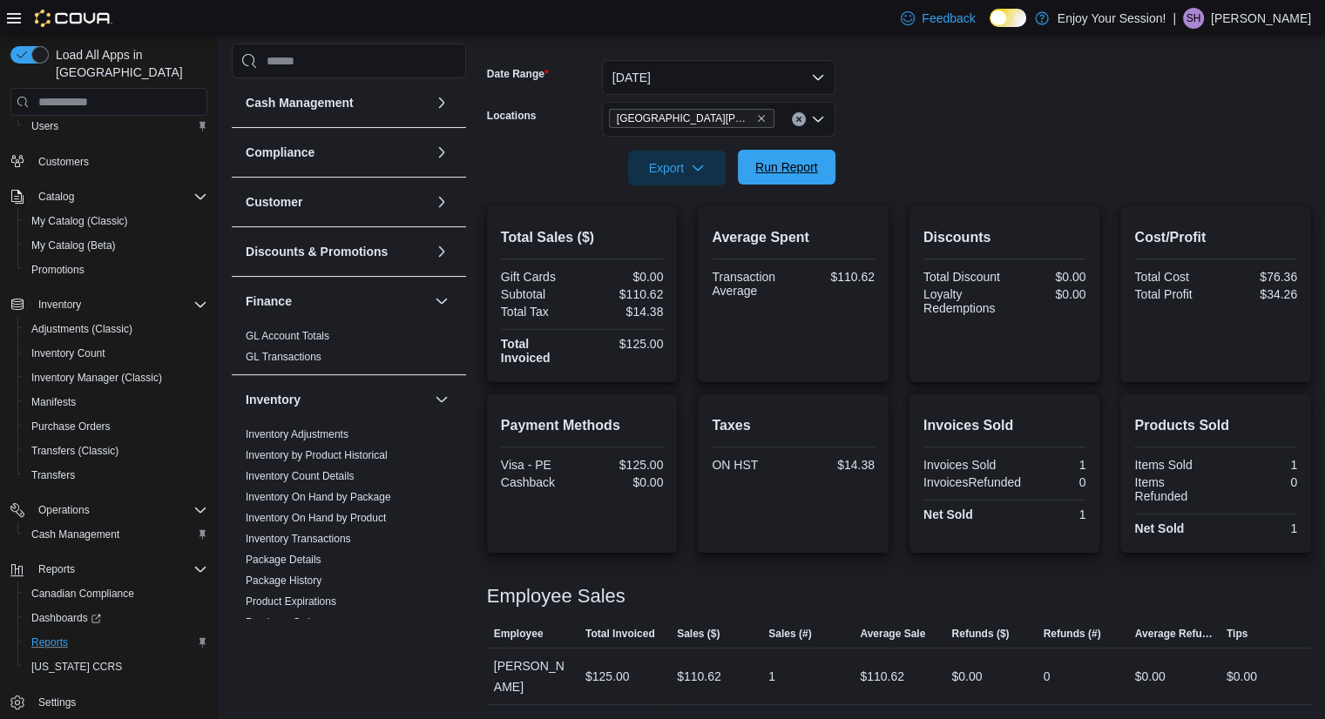
click at [803, 168] on span "Run Report" at bounding box center [786, 167] width 63 height 17
